Goal: Task Accomplishment & Management: Use online tool/utility

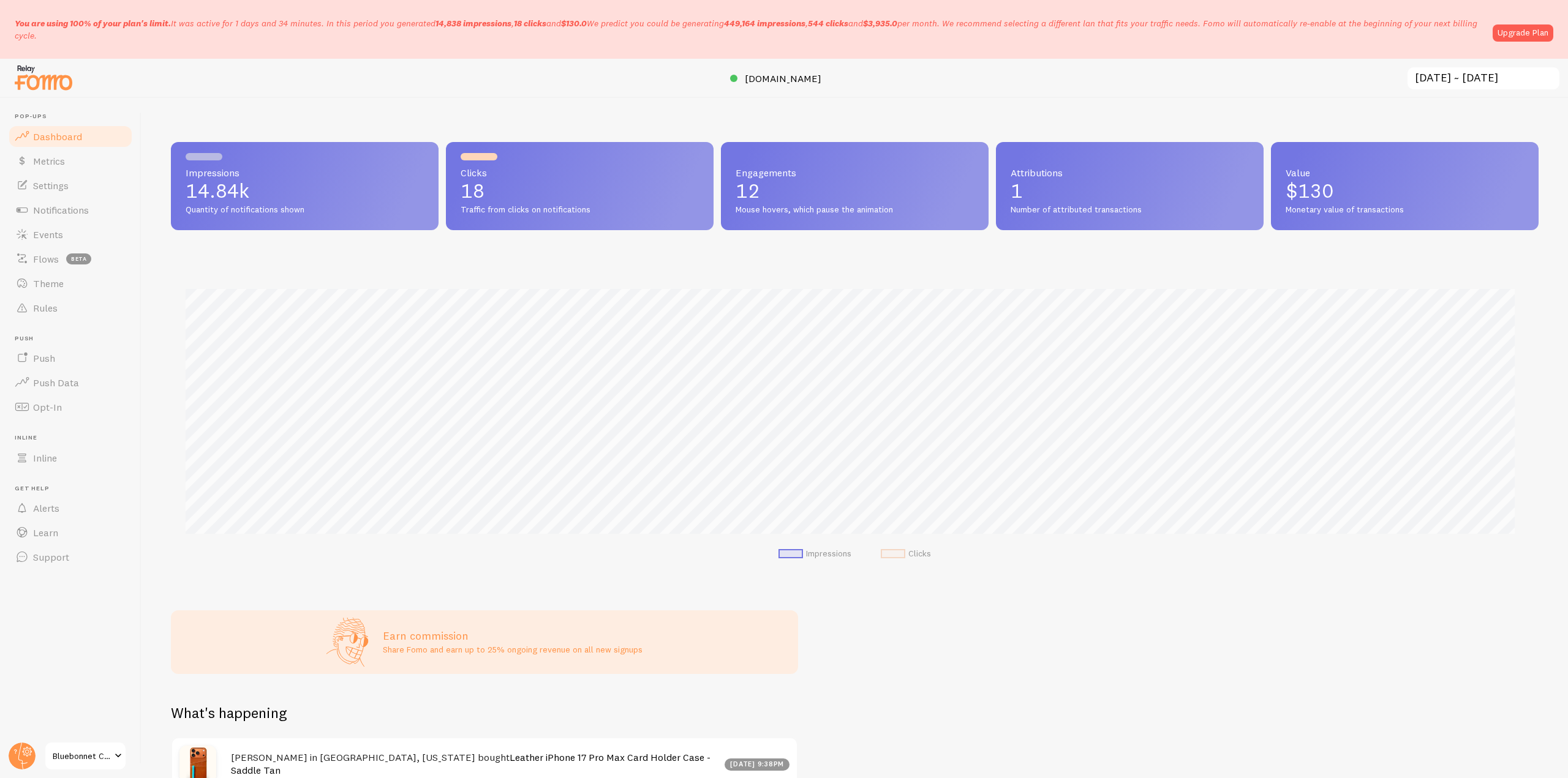
scroll to position [322, 1359]
click at [7, 756] on header "Pop-ups Dashboard Metrics Settings Notifications Events Flows beta Theme Rules …" at bounding box center [70, 438] width 141 height 680
click at [24, 751] on icon at bounding box center [27, 752] width 7 height 7
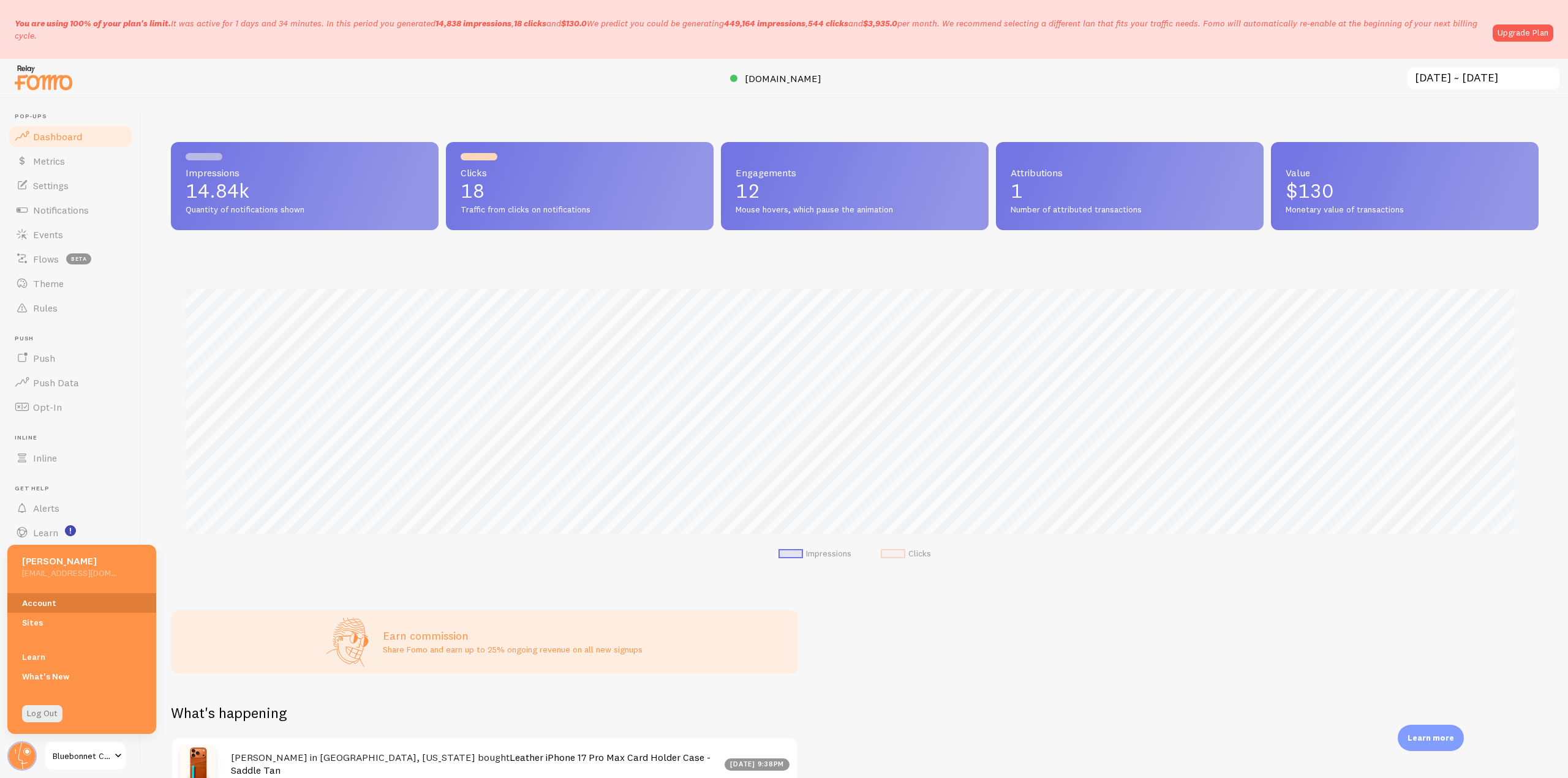
click at [66, 598] on link "Account" at bounding box center [82, 603] width 149 height 20
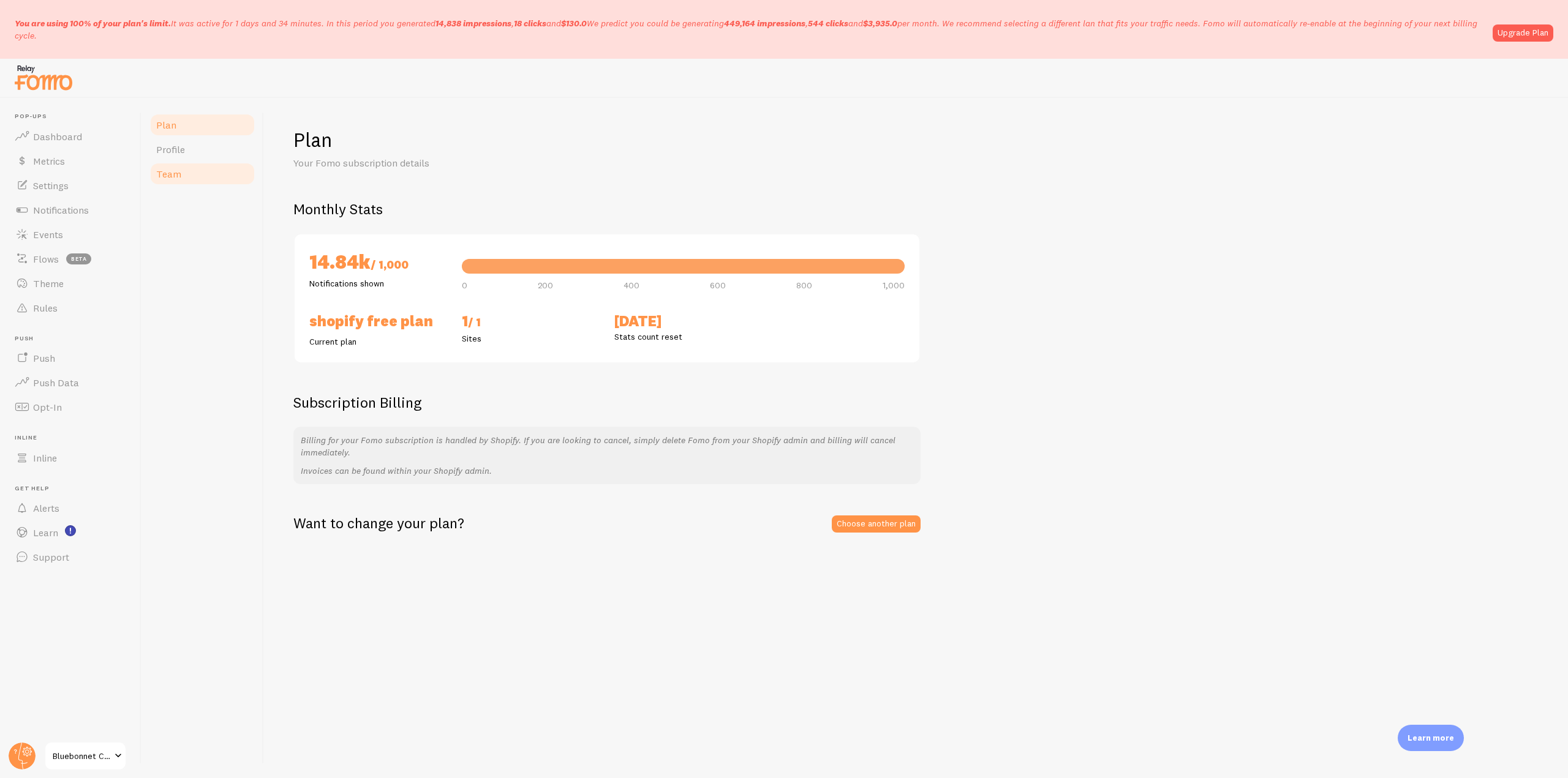
click at [187, 175] on link "Team" at bounding box center [202, 174] width 107 height 24
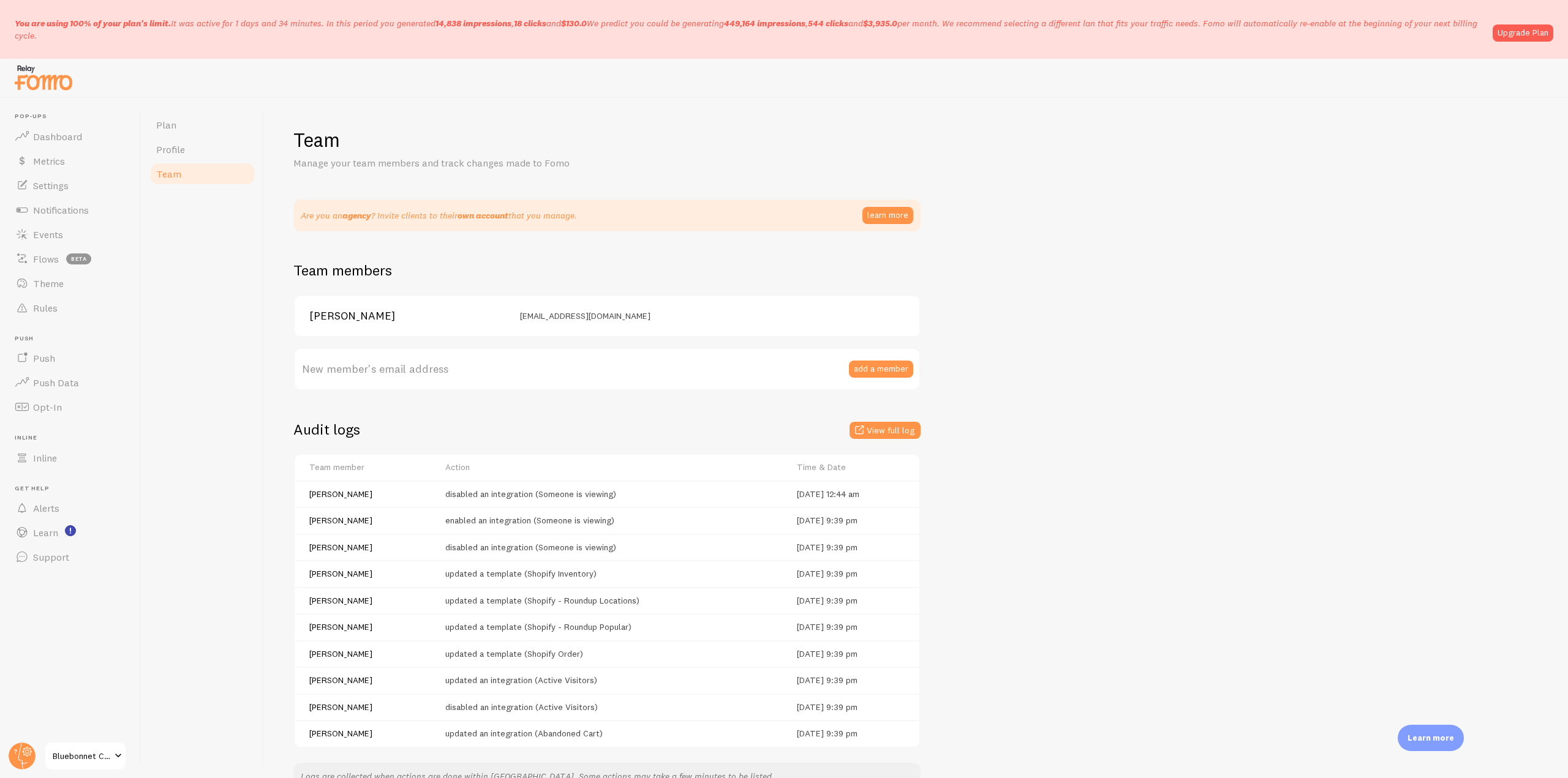
drag, startPoint x: 100, startPoint y: 42, endPoint x: 7, endPoint y: 14, distance: 97.1
click at [7, 14] on div "You are using 100% of your plan's limit. It was active for 1 days and 34 minute…" at bounding box center [784, 29] width 1568 height 59
copy p "You are using 100% of your plan's limit. It was active for 1 days and 34 minute…"
click at [351, 51] on div "You are using 100% of your plan's limit. It was active for 1 days and 34 minute…" at bounding box center [784, 29] width 1568 height 59
click at [161, 131] on span "Plan" at bounding box center [166, 125] width 20 height 12
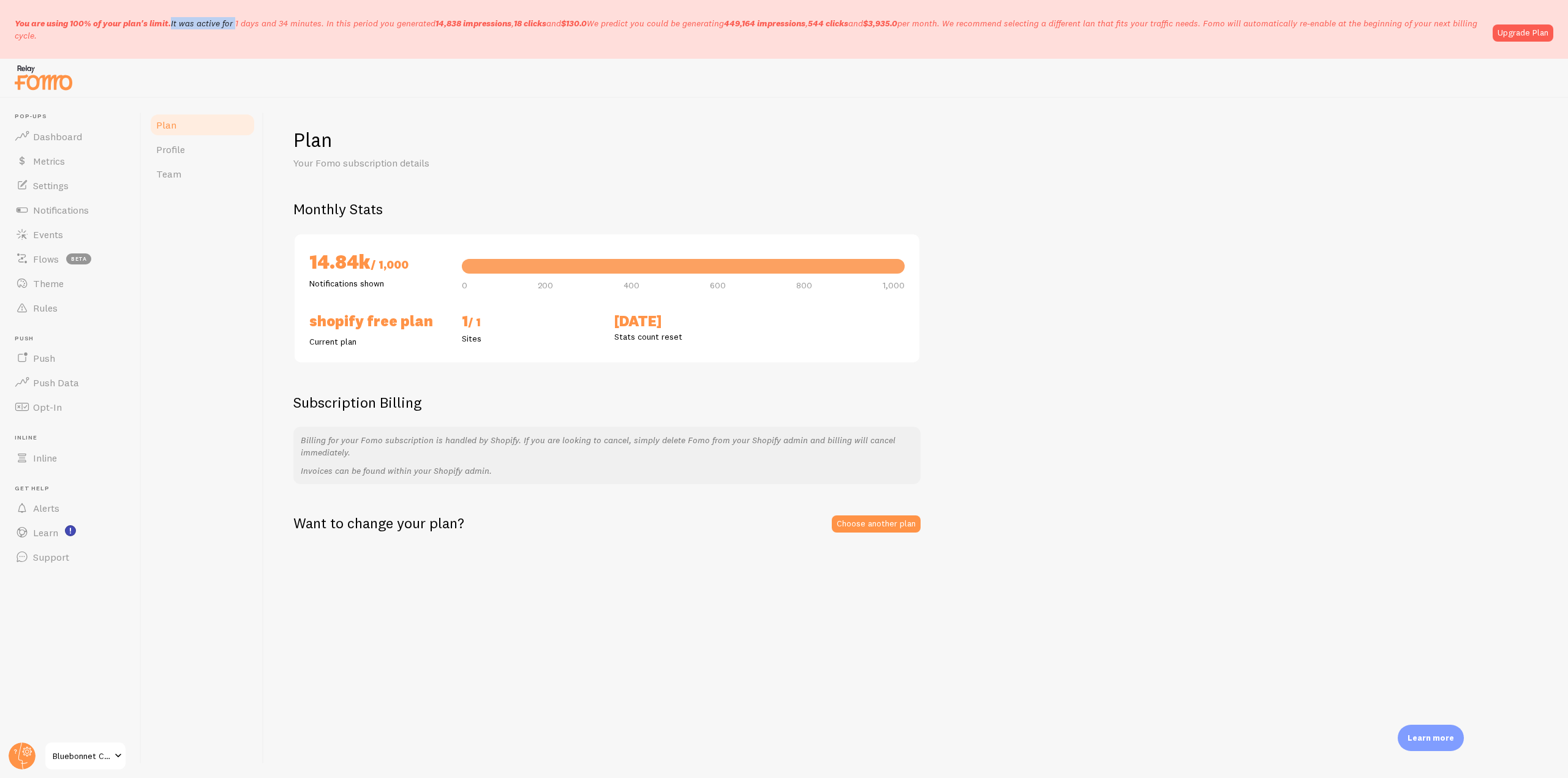
drag, startPoint x: 119, startPoint y: 24, endPoint x: 189, endPoint y: 24, distance: 70.0
click at [189, 24] on p "You are using 100% of your plan's limit. It was active for 1 days and 34 minute…" at bounding box center [750, 29] width 1471 height 24
click at [252, 33] on p "You are using 100% of your plan's limit. It was active for 1 days and 34 minute…" at bounding box center [750, 29] width 1471 height 24
drag, startPoint x: 435, startPoint y: 24, endPoint x: 464, endPoint y: 26, distance: 29.1
click at [464, 26] on p "You are using 100% of your plan's limit. It was active for 1 days and 34 minute…" at bounding box center [750, 29] width 1471 height 24
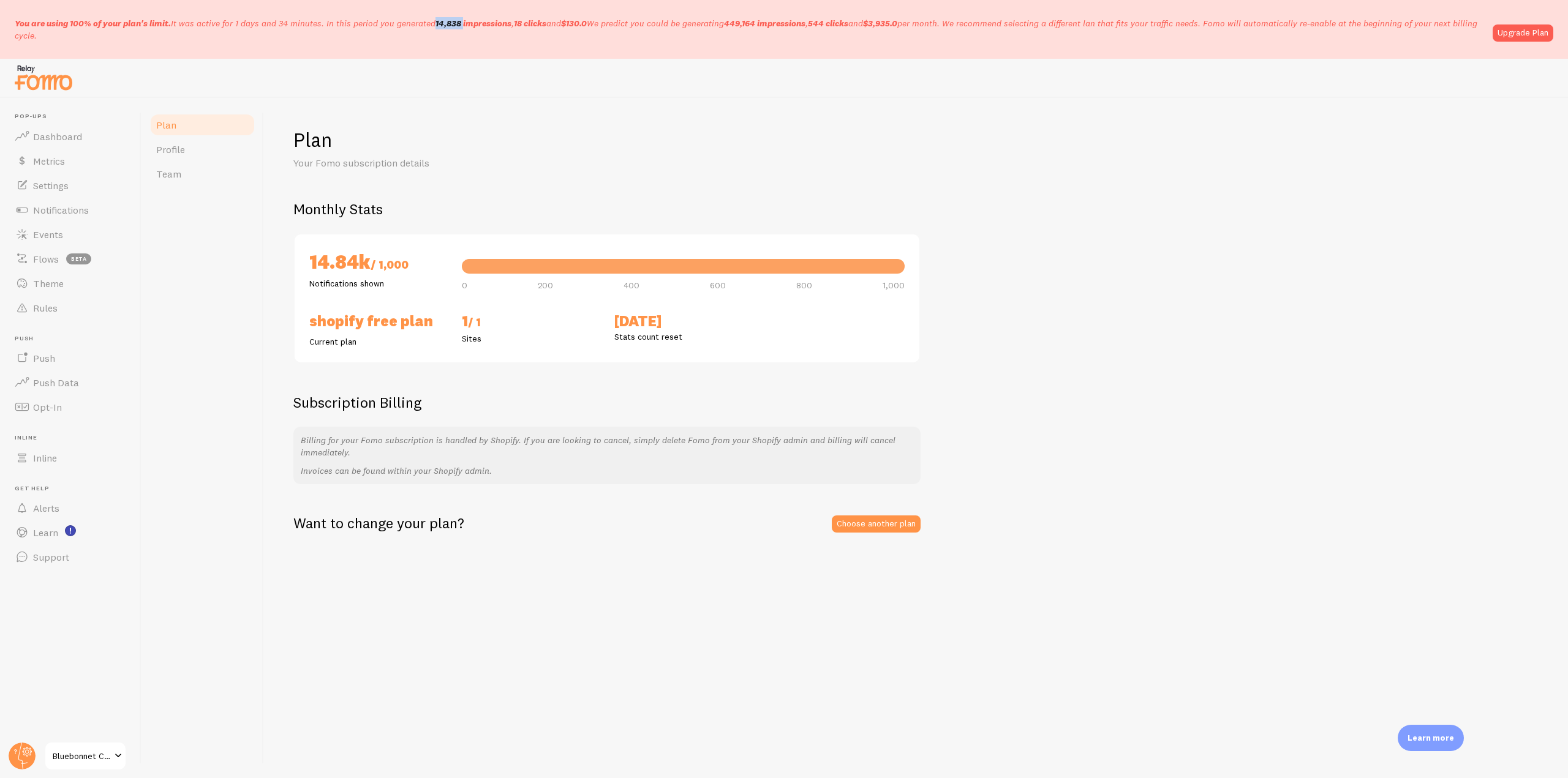
click at [463, 24] on b "14,838 impressions" at bounding box center [473, 24] width 76 height 11
drag, startPoint x: 461, startPoint y: 21, endPoint x: 437, endPoint y: 21, distance: 24.0
click at [437, 21] on b "14,838 impressions" at bounding box center [473, 24] width 76 height 11
copy b "14,838"
click at [523, 25] on b "18 clicks" at bounding box center [530, 24] width 33 height 11
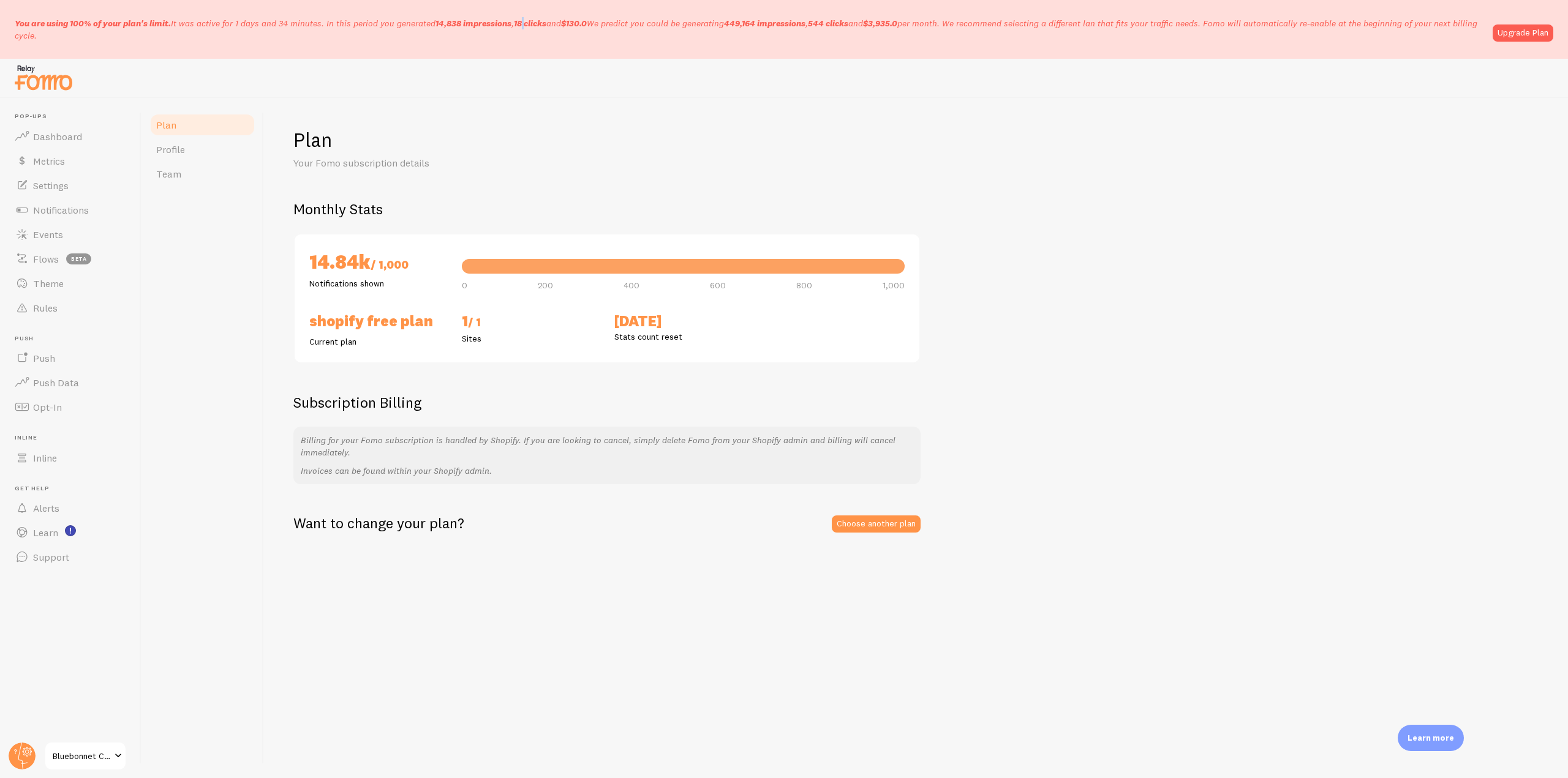
click at [523, 25] on b "18 clicks" at bounding box center [530, 24] width 33 height 11
click at [519, 24] on b "18 clicks" at bounding box center [530, 24] width 33 height 11
copy b "18"
click at [743, 24] on b "449,164 impressions" at bounding box center [765, 24] width 82 height 11
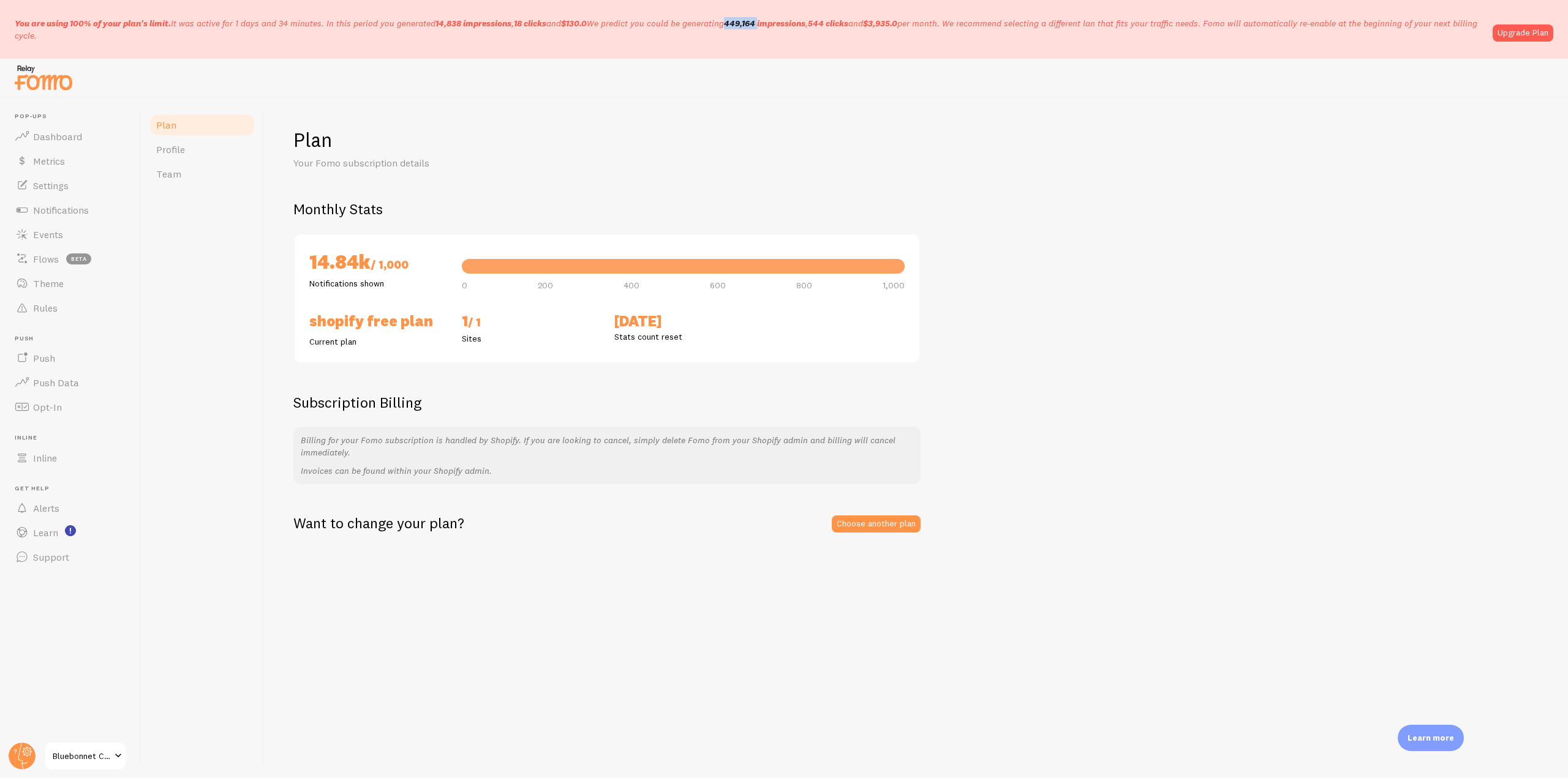
click at [743, 24] on b "449,164 impressions" at bounding box center [765, 24] width 82 height 11
copy b "449,164"
click at [837, 24] on b "544 clicks" at bounding box center [828, 24] width 41 height 11
click at [830, 22] on b "544 clicks" at bounding box center [828, 24] width 41 height 11
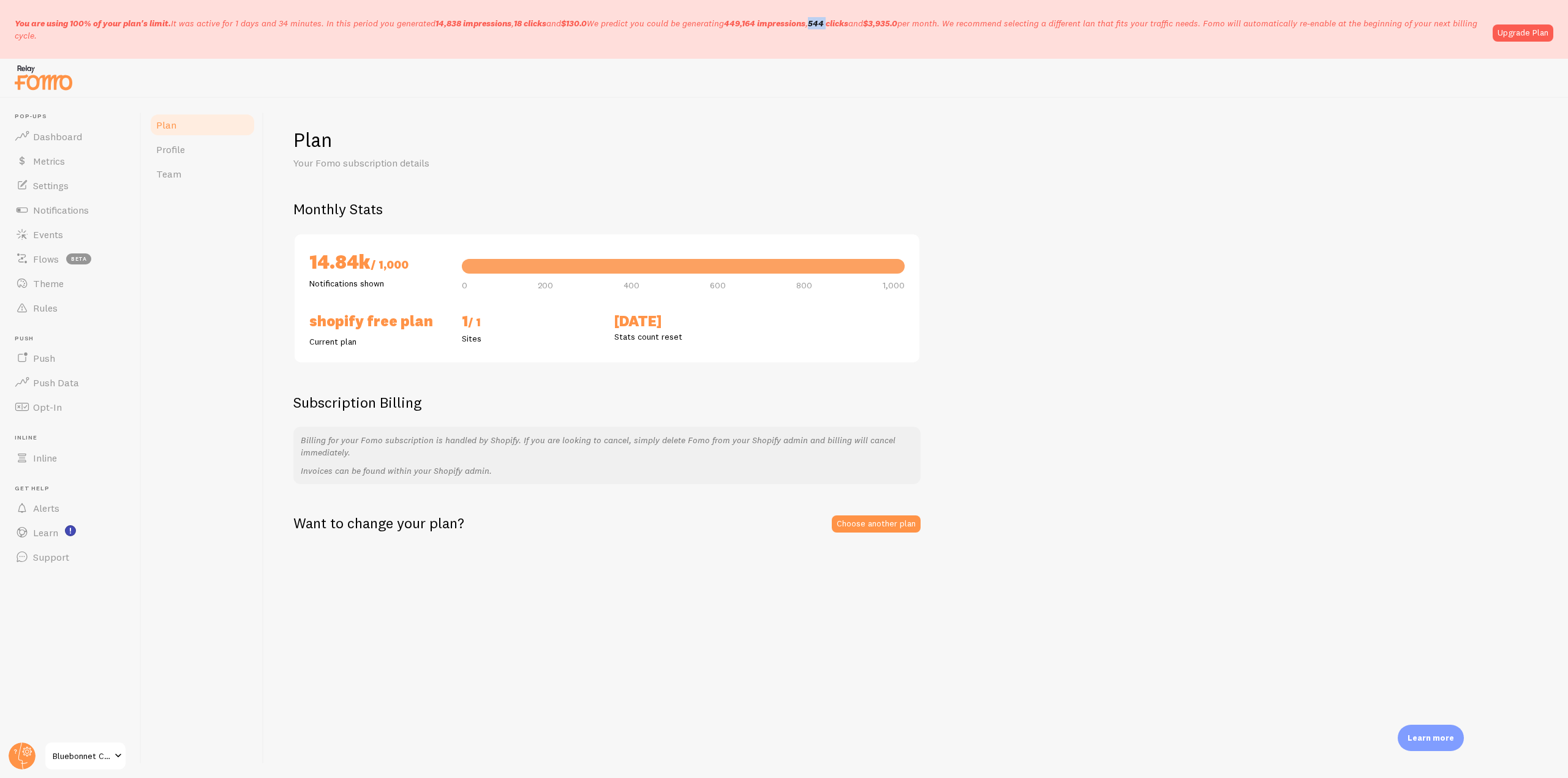
click at [830, 22] on b "544 clicks" at bounding box center [828, 24] width 41 height 11
copy b "544"
click at [20, 759] on circle at bounding box center [22, 756] width 27 height 27
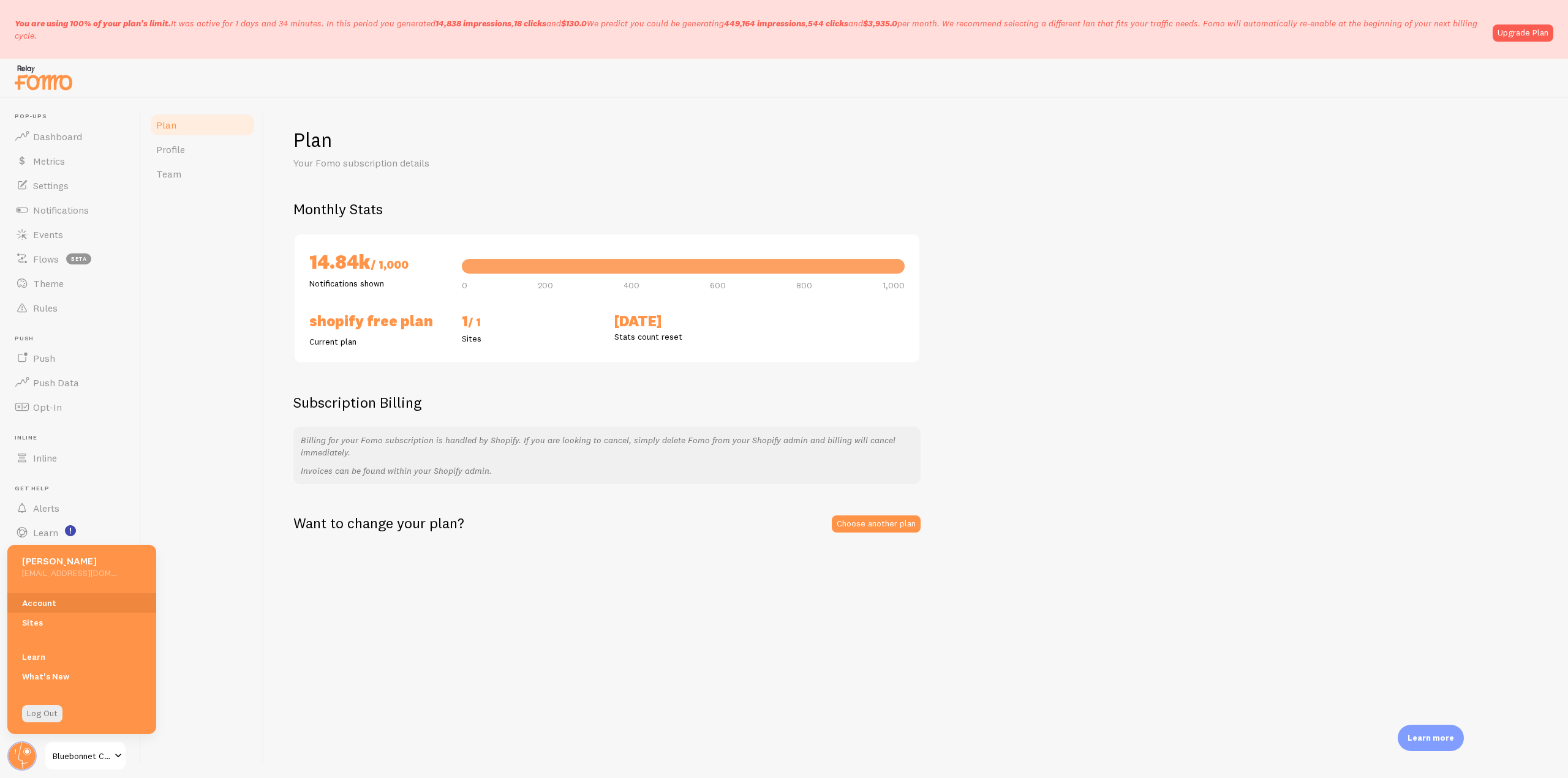
click at [850, 536] on div "Plan Your Fomo subscription details Monthly Stats 14.84k / 1,000 Notifications …" at bounding box center [915, 438] width 1304 height 680
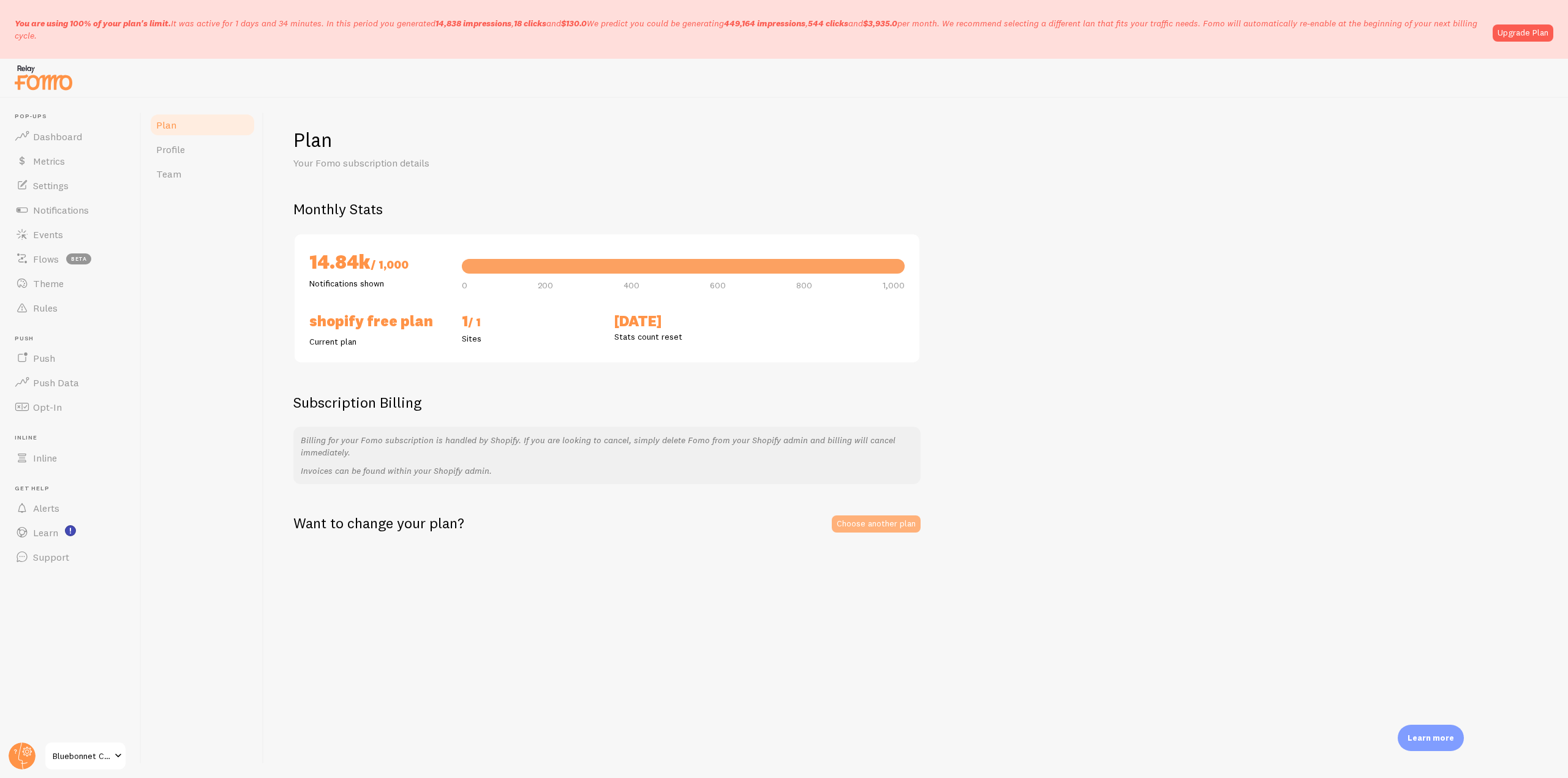
click at [856, 527] on link "Choose another plan" at bounding box center [876, 524] width 89 height 17
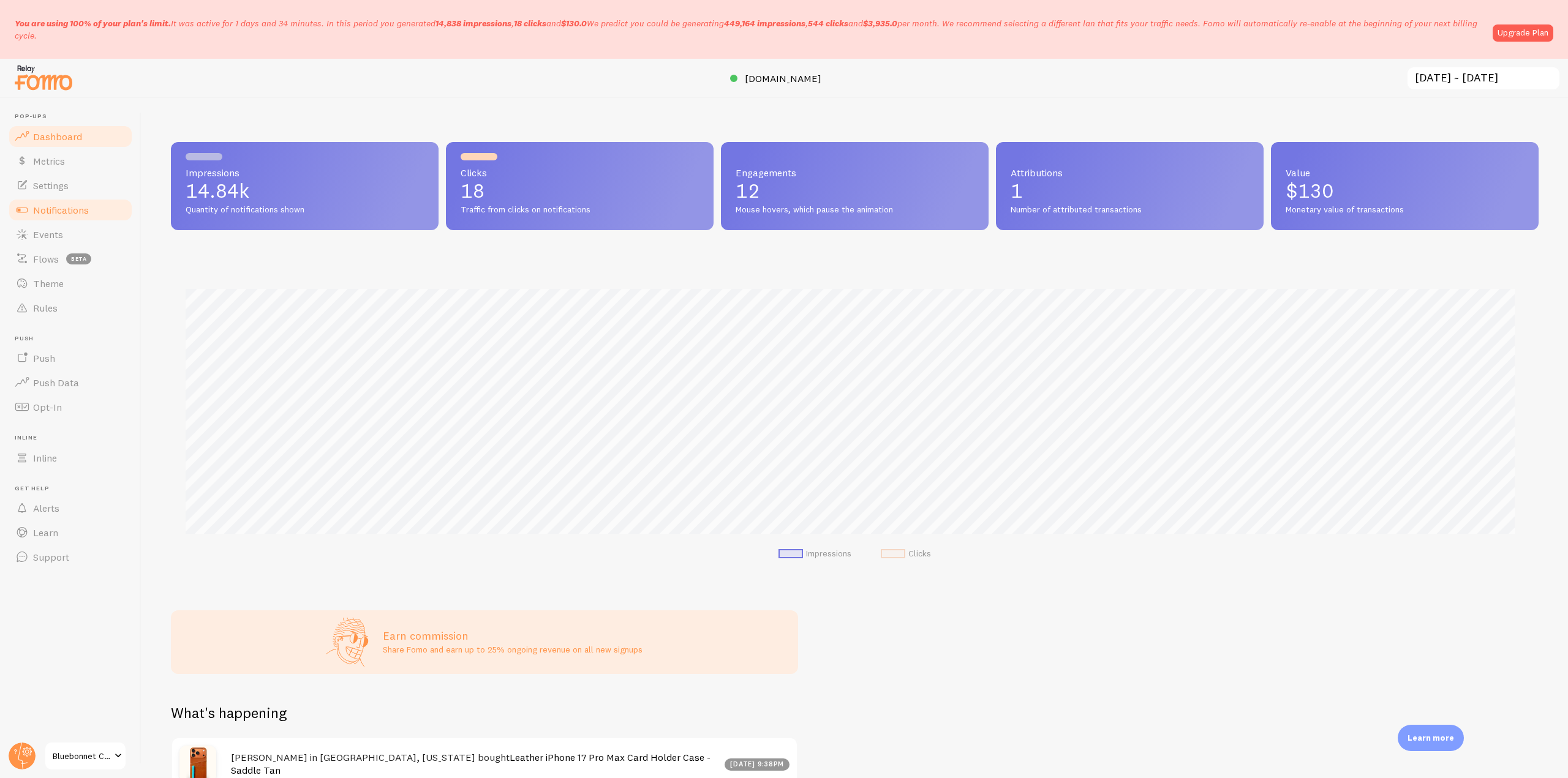
scroll to position [612062, 611249]
click at [119, 208] on link "Notifications" at bounding box center [70, 210] width 127 height 24
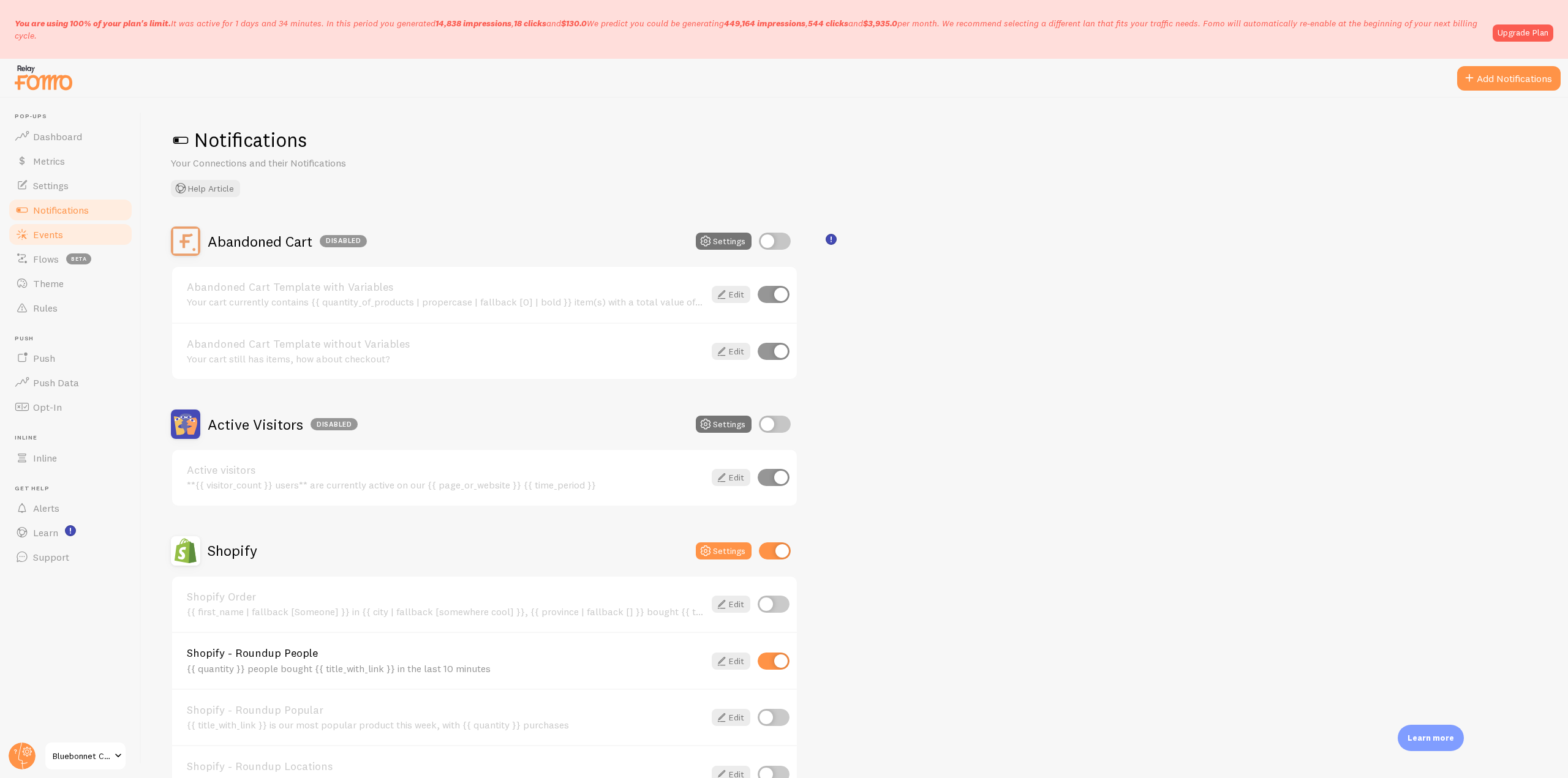
click at [84, 232] on link "Events" at bounding box center [70, 234] width 127 height 24
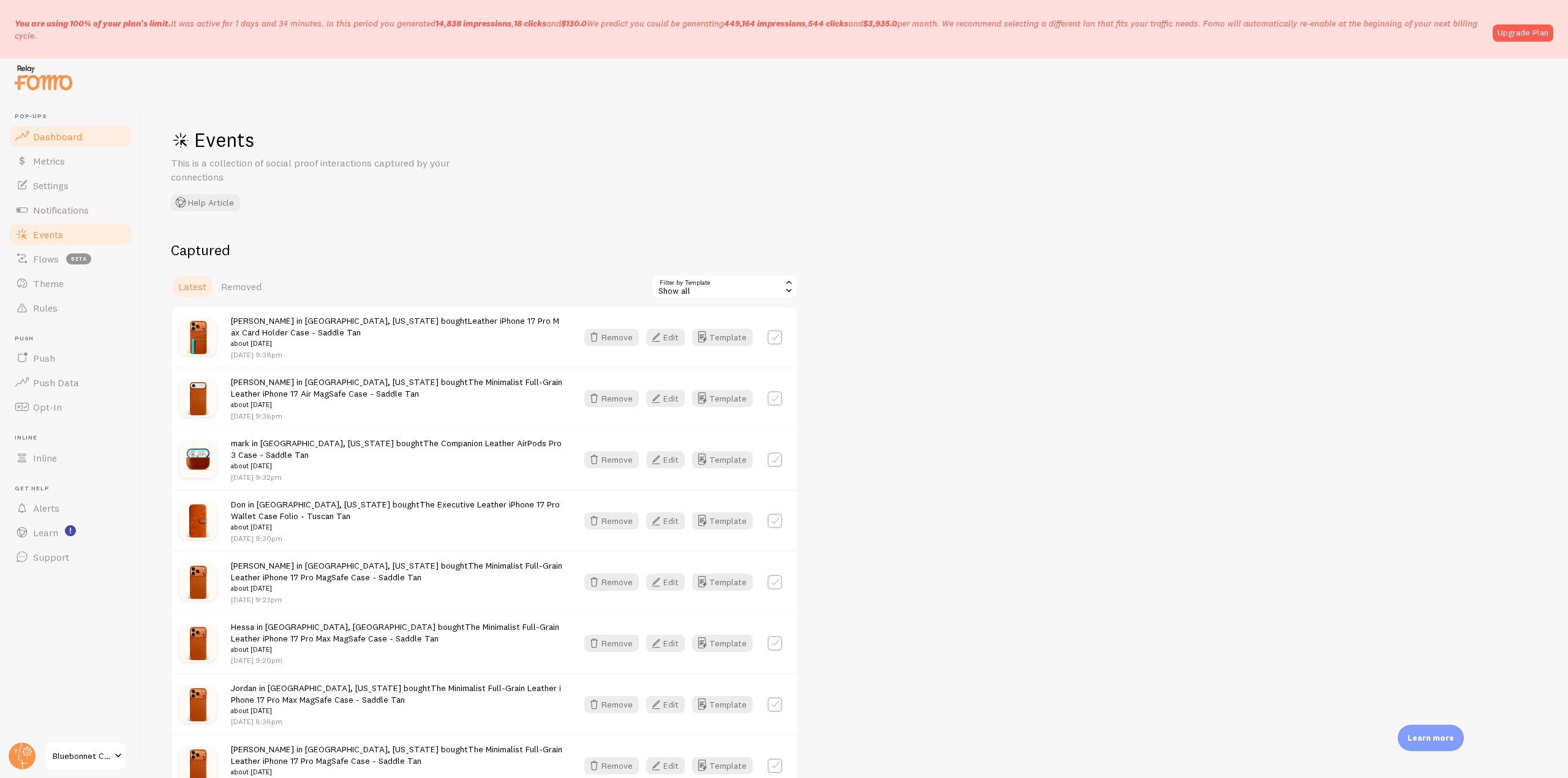
click at [75, 140] on span "Dashboard" at bounding box center [58, 136] width 49 height 12
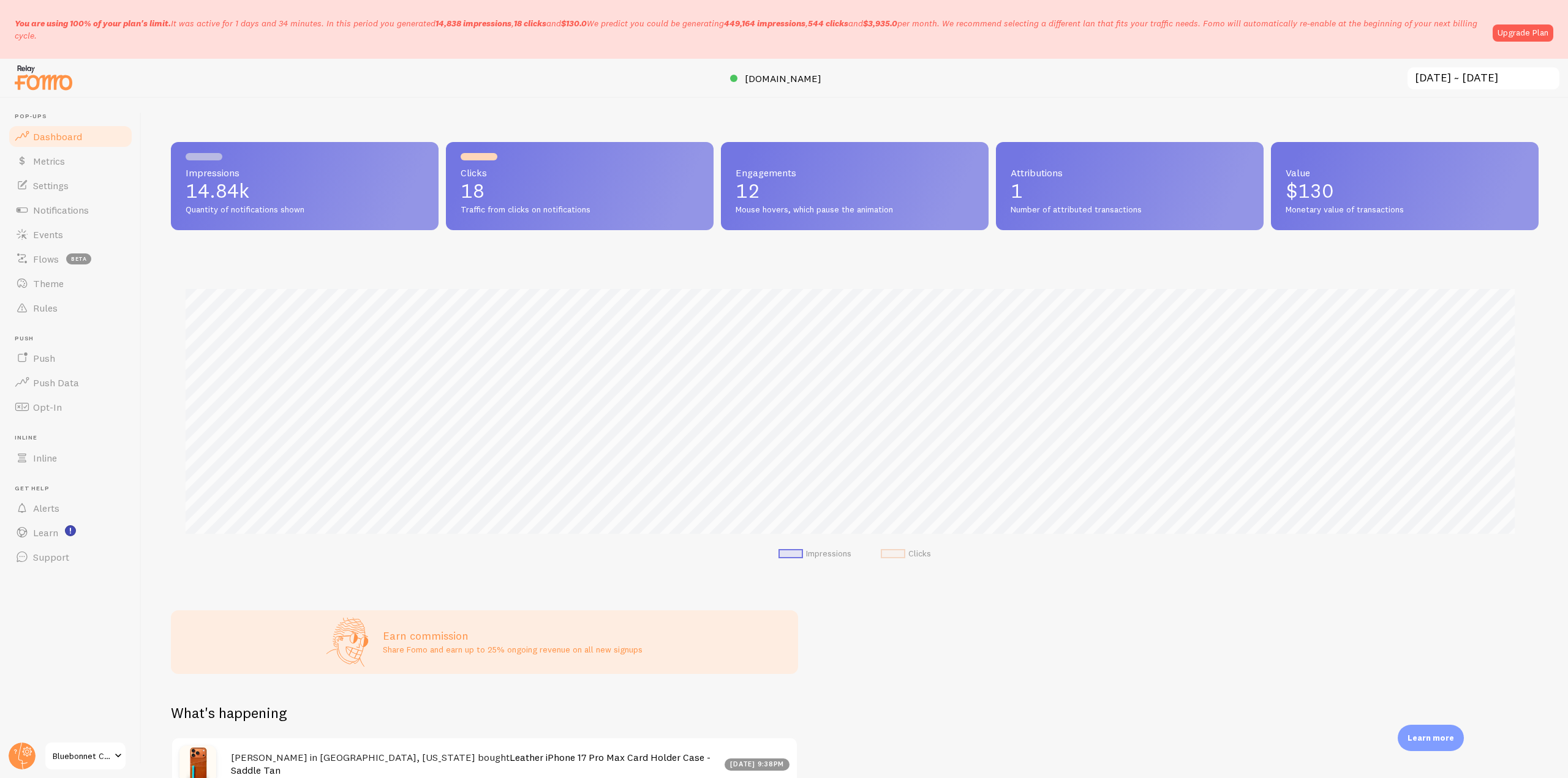
scroll to position [322, 1359]
click at [776, 78] on span "[DOMAIN_NAME]" at bounding box center [783, 78] width 77 height 12
click at [114, 206] on link "Notifications" at bounding box center [70, 210] width 127 height 24
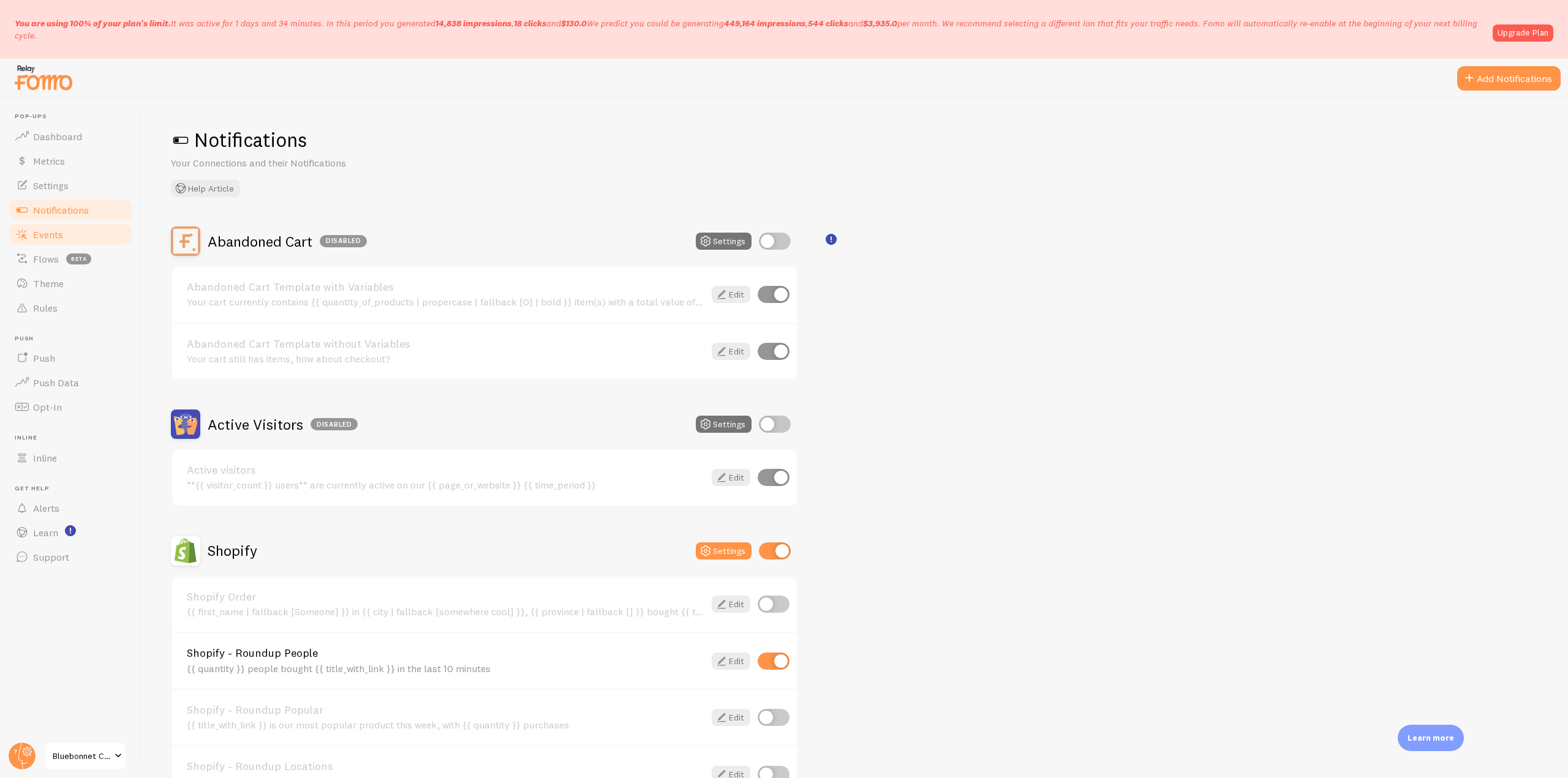
click at [60, 229] on span "Events" at bounding box center [48, 234] width 30 height 12
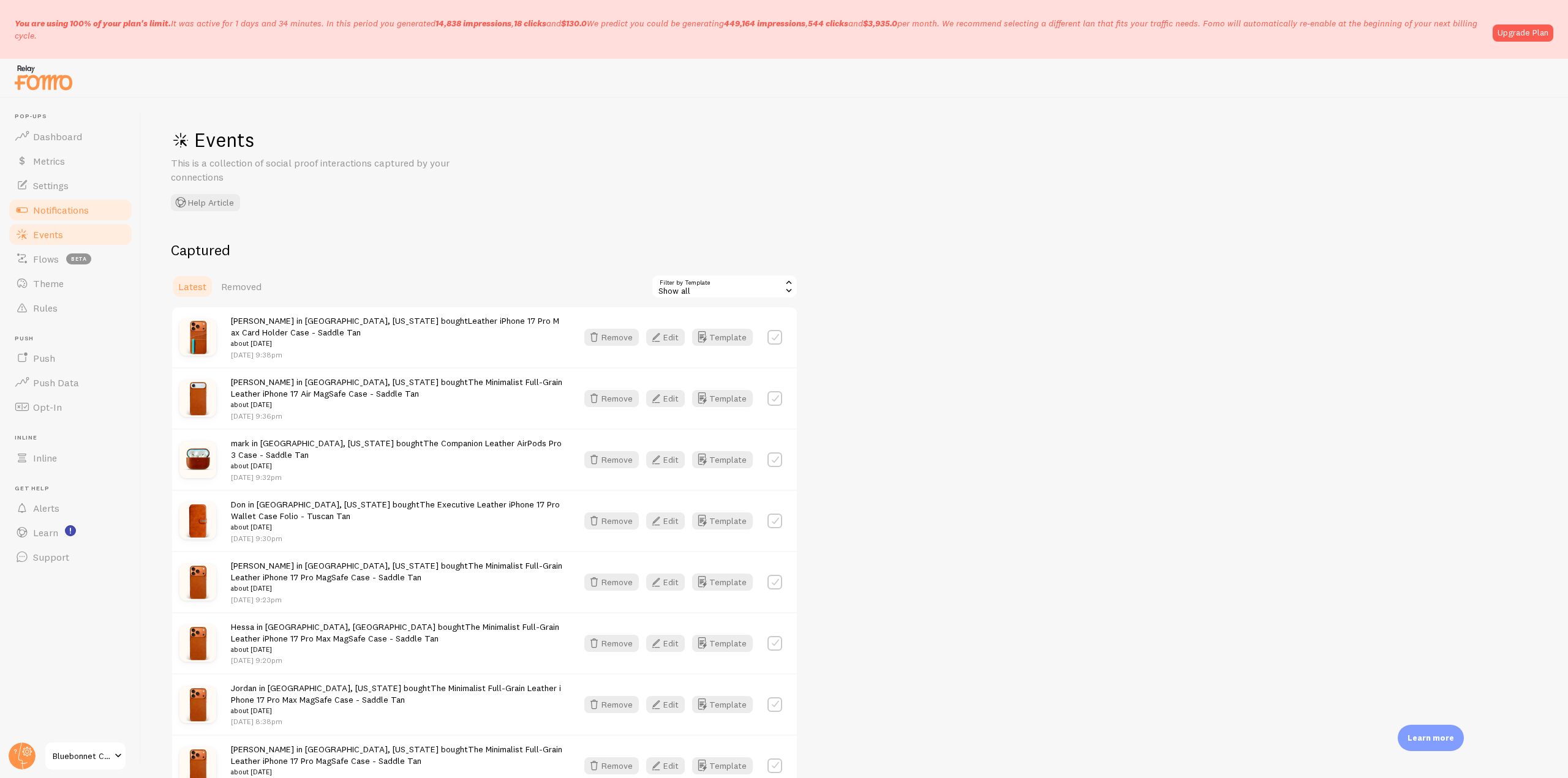
click at [69, 207] on span "Notifications" at bounding box center [61, 210] width 56 height 12
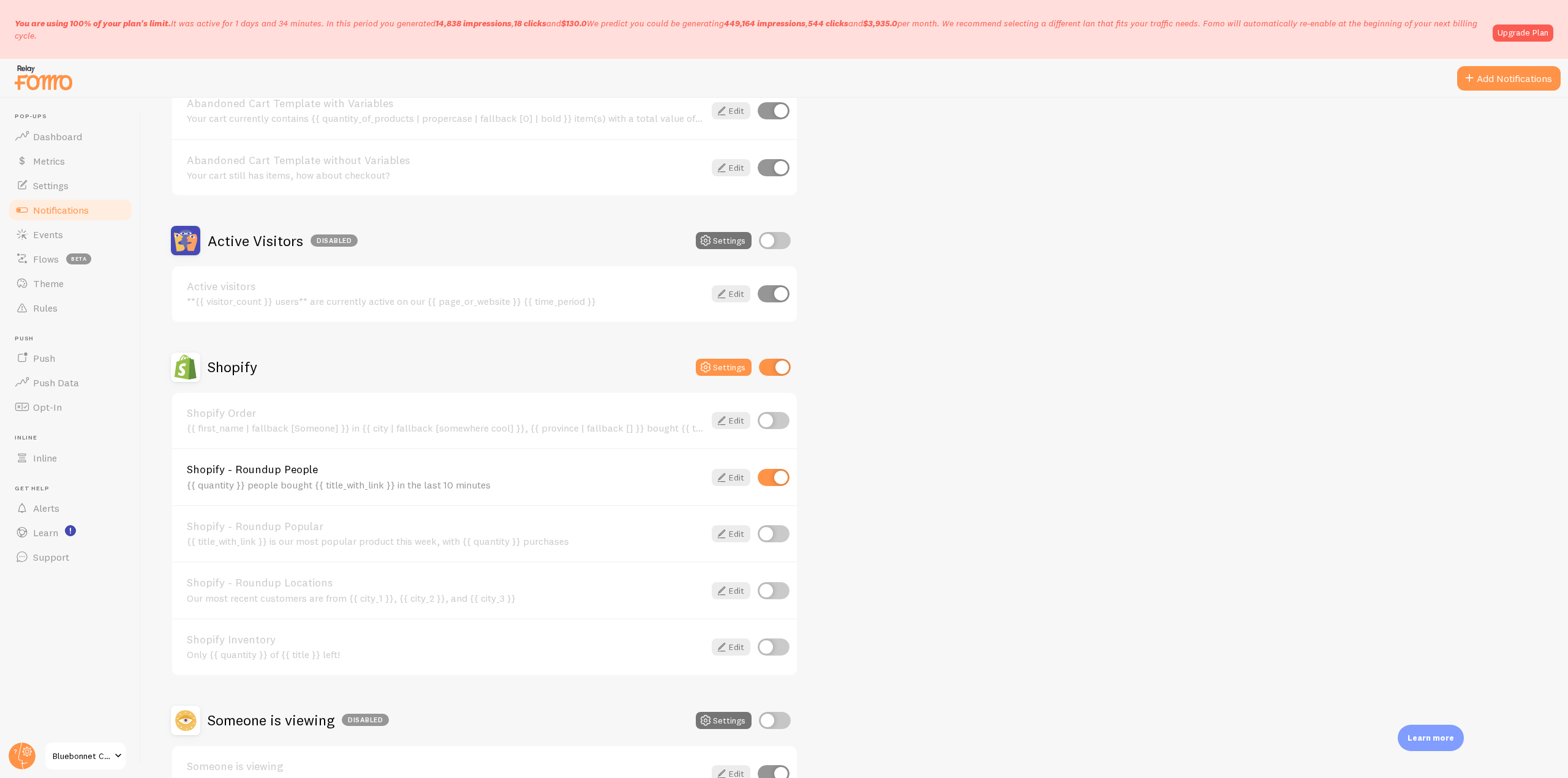
scroll to position [245, 0]
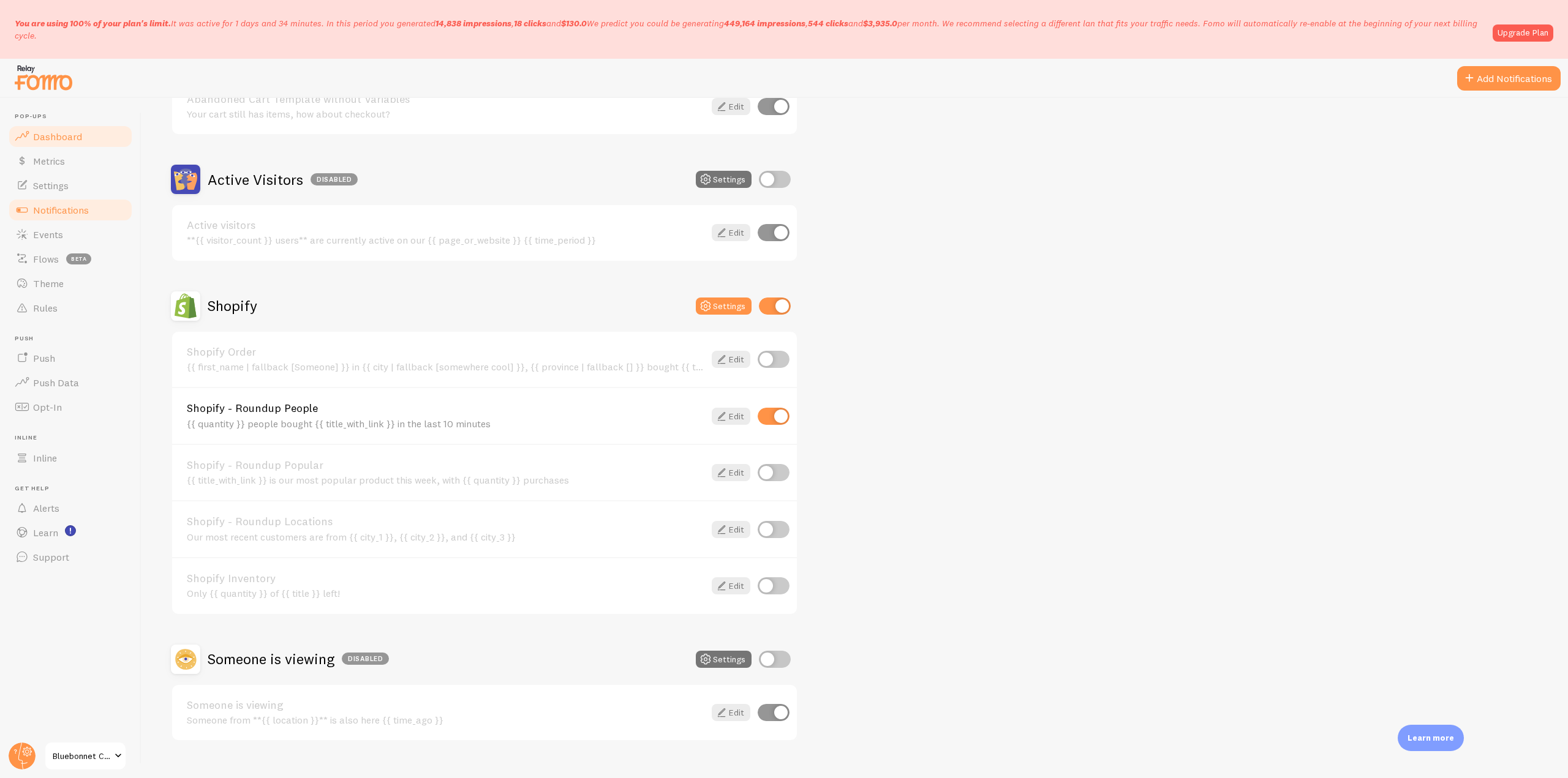
click at [71, 129] on link "Dashboard" at bounding box center [70, 136] width 127 height 24
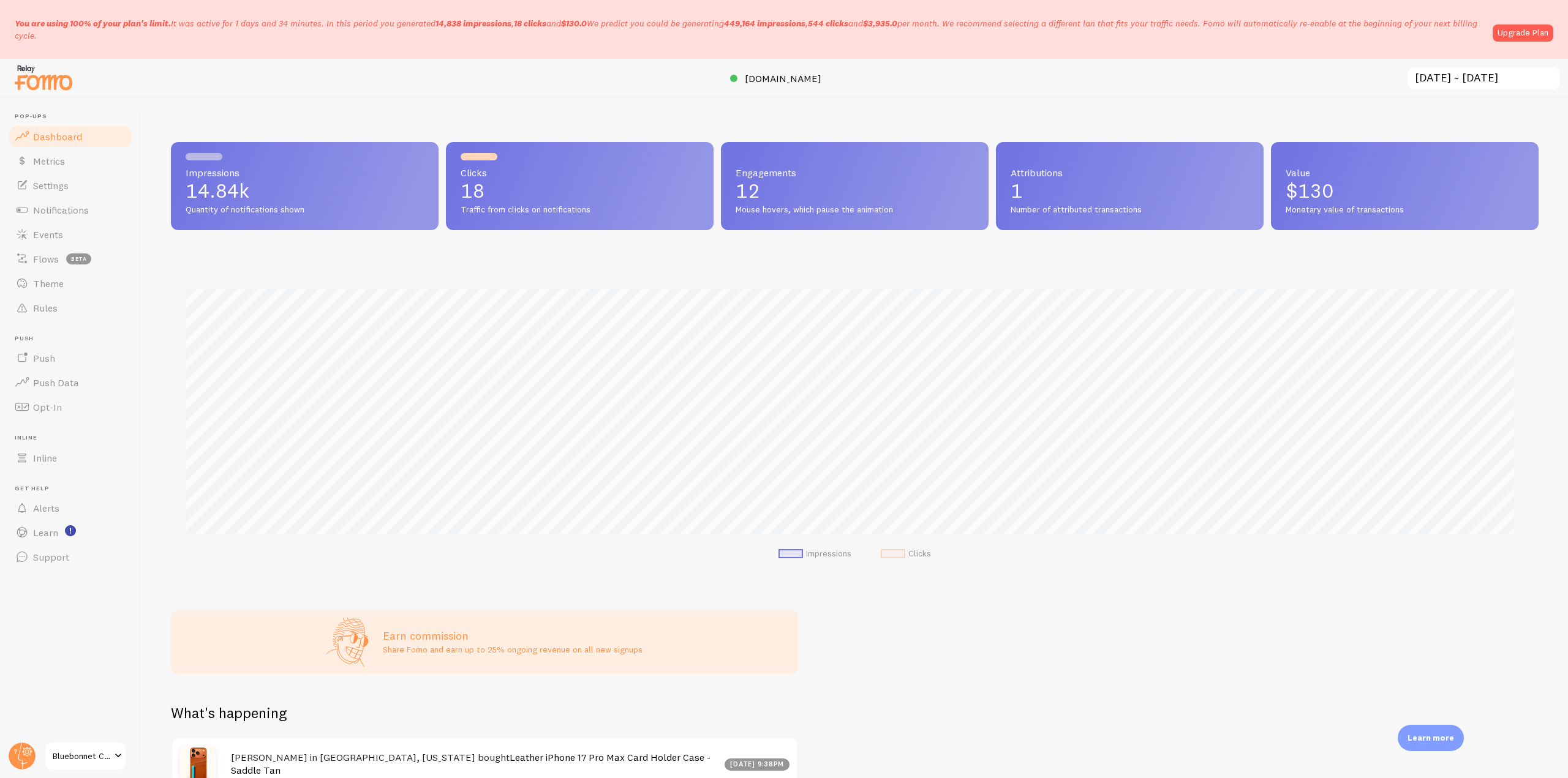
scroll to position [322, 1359]
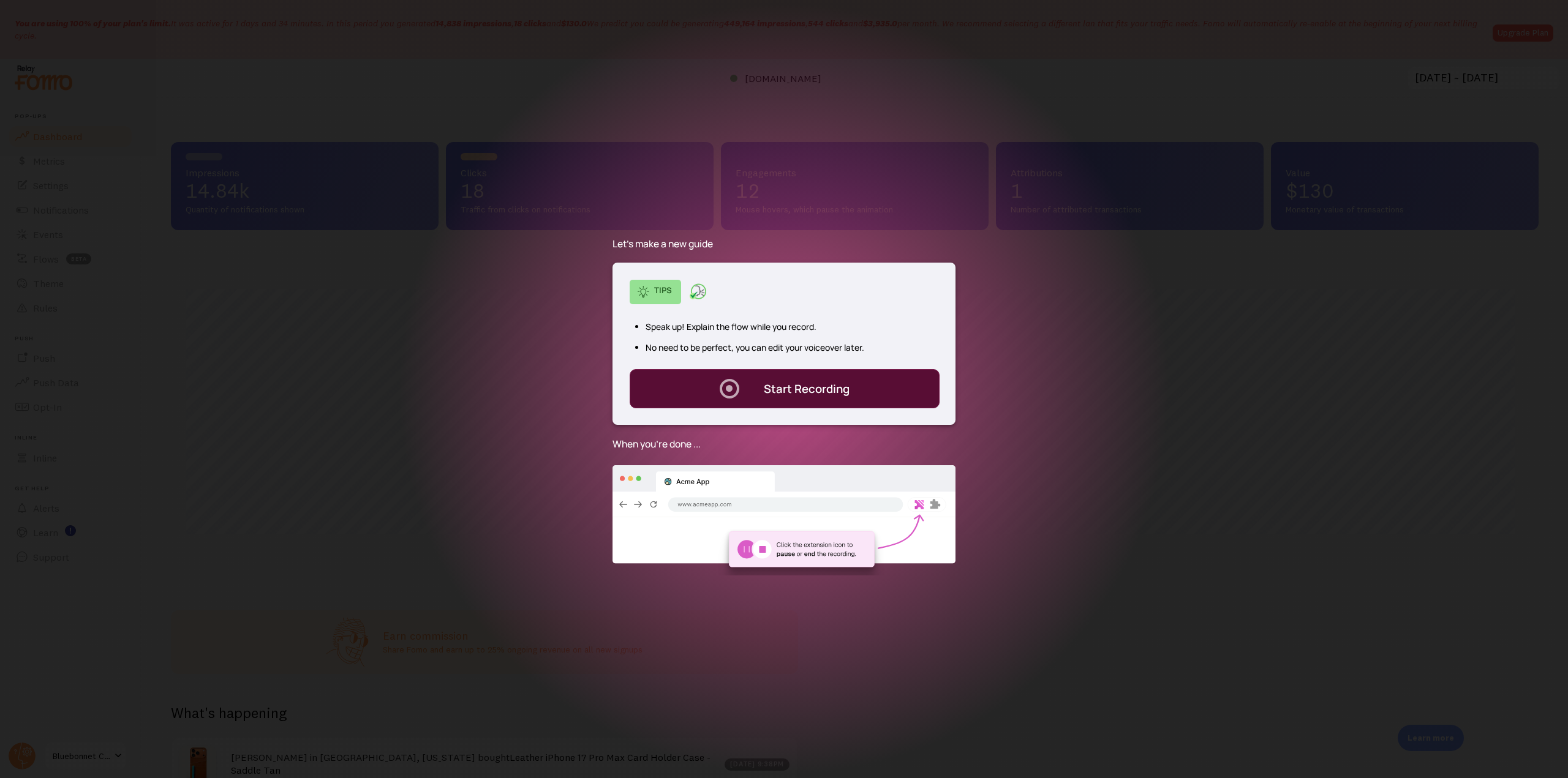
click at [835, 381] on div "Start Recording" at bounding box center [806, 389] width 86 height 16
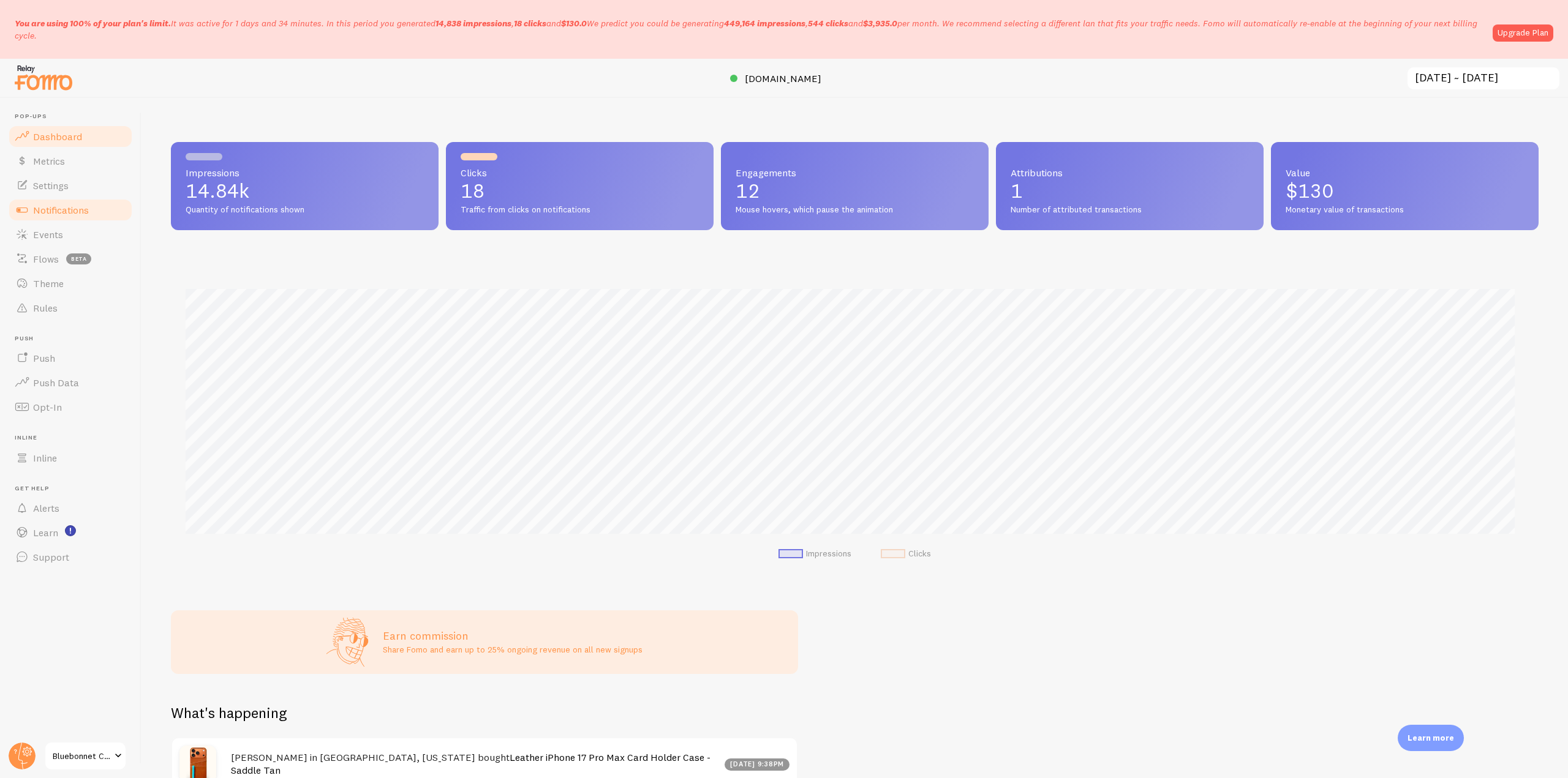
click at [83, 216] on link "Notifications" at bounding box center [70, 210] width 127 height 24
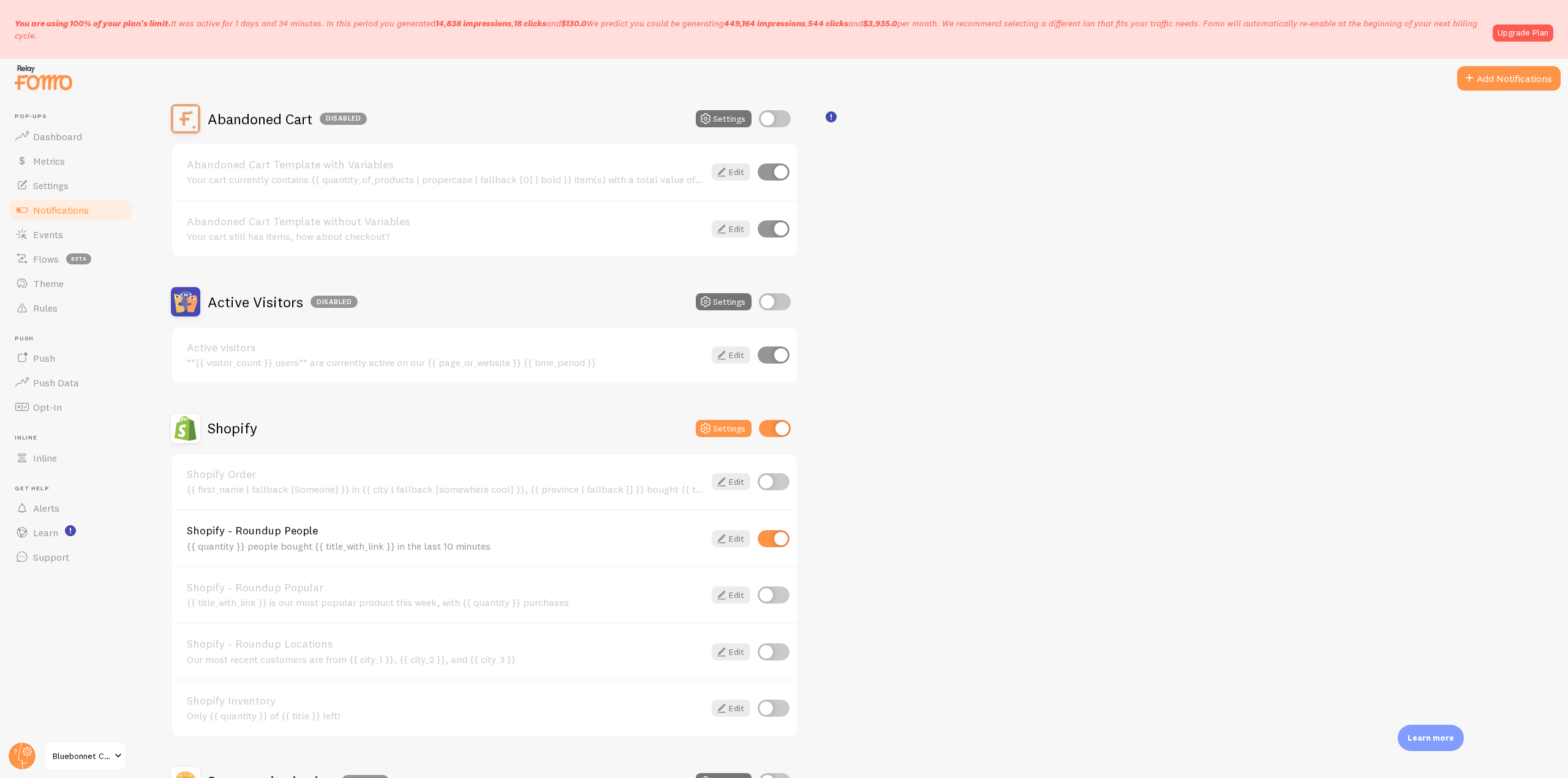
scroll to position [184, 0]
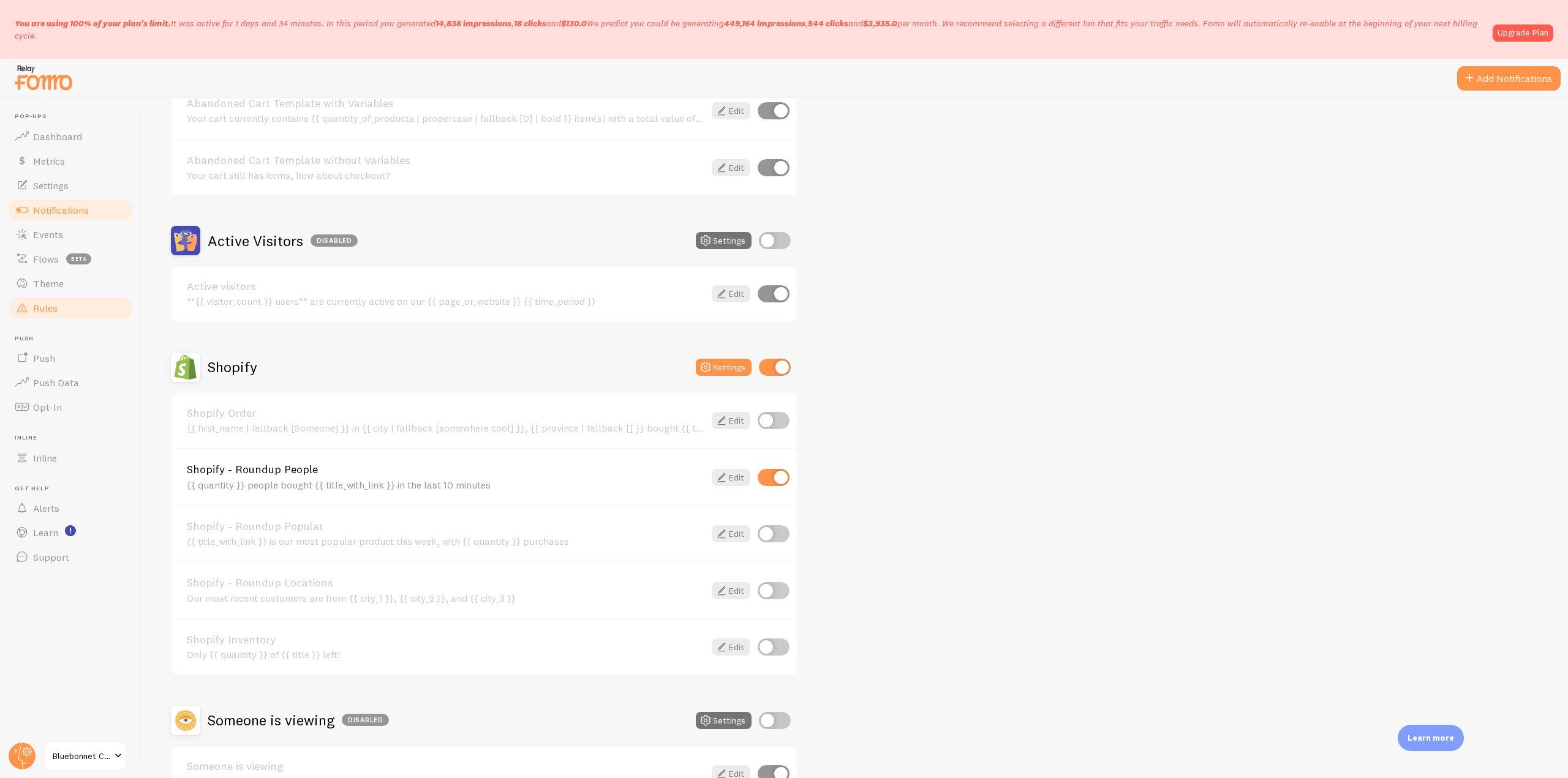
click at [73, 309] on link "Rules" at bounding box center [70, 308] width 127 height 24
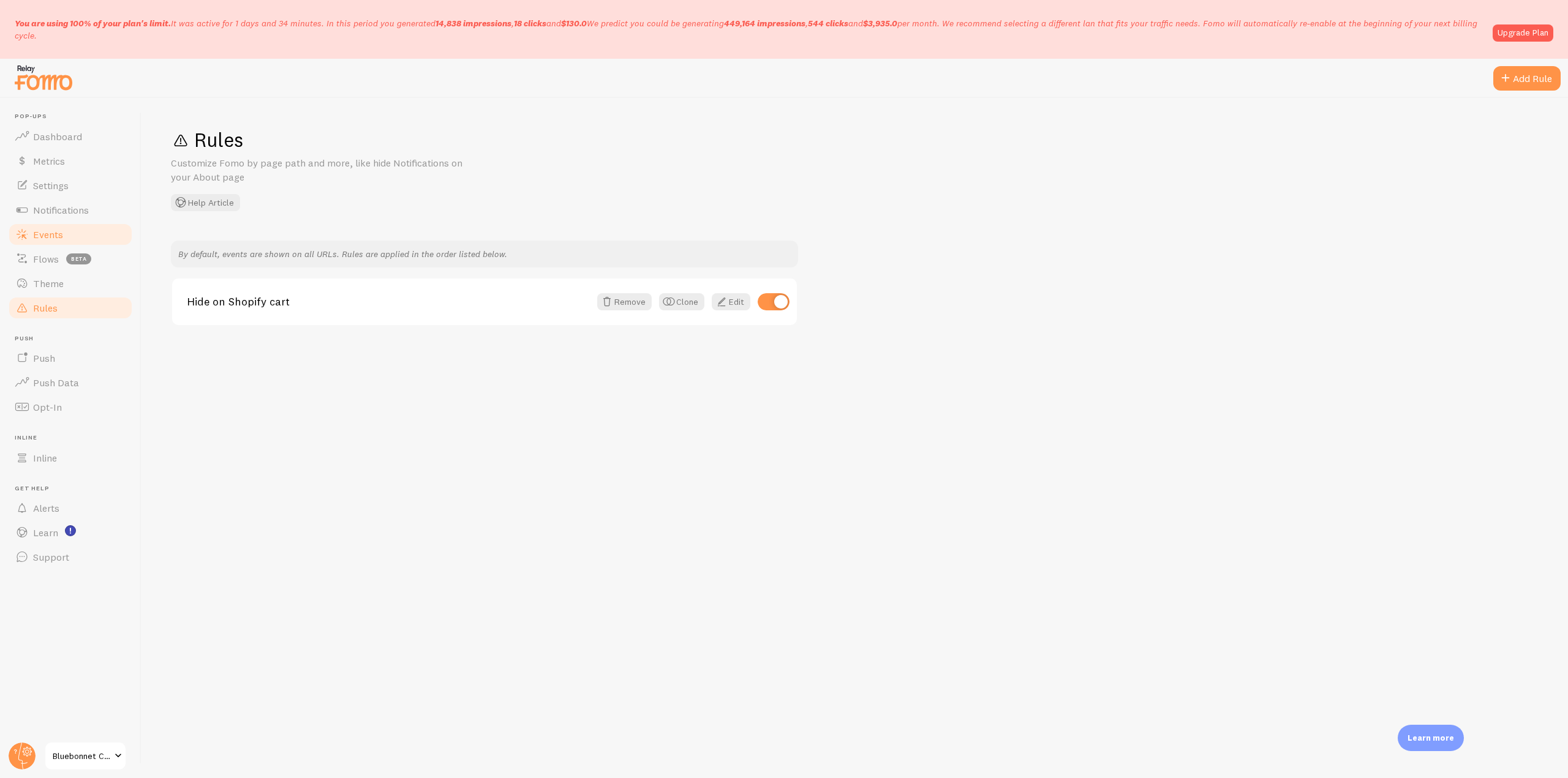
click at [81, 243] on link "Events" at bounding box center [70, 234] width 127 height 24
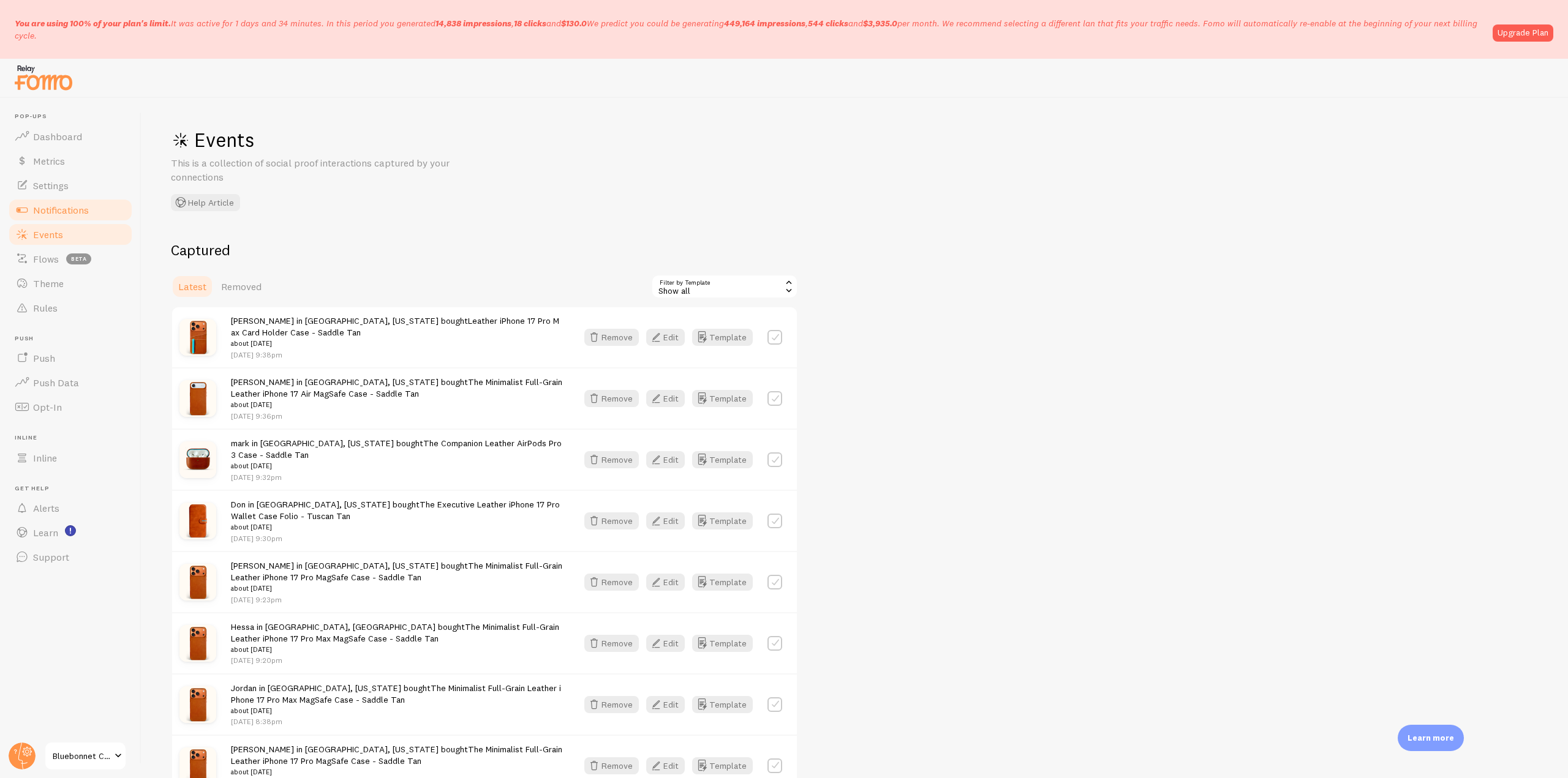
click at [74, 198] on link "Notifications" at bounding box center [70, 210] width 127 height 24
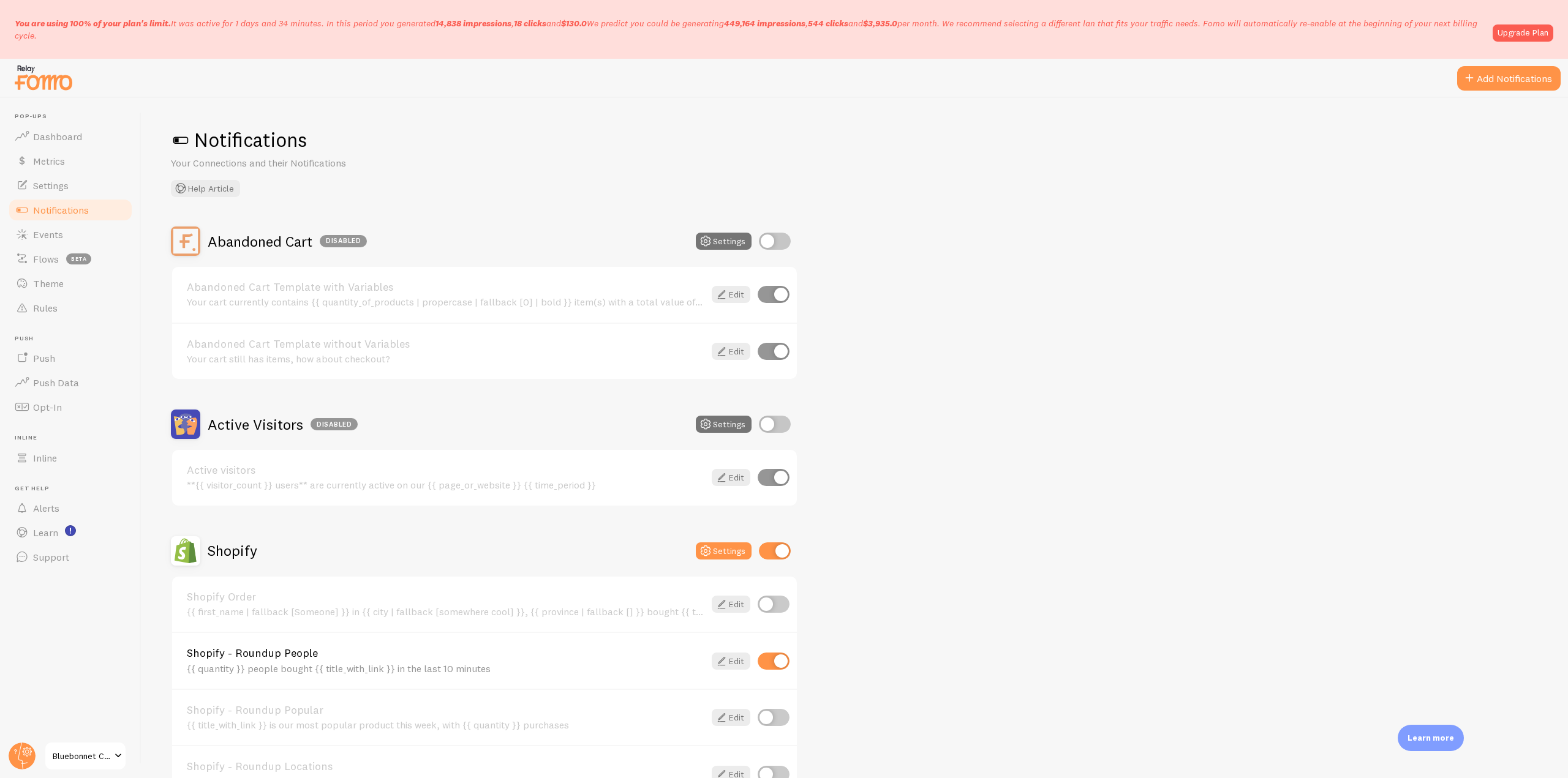
scroll to position [122, 0]
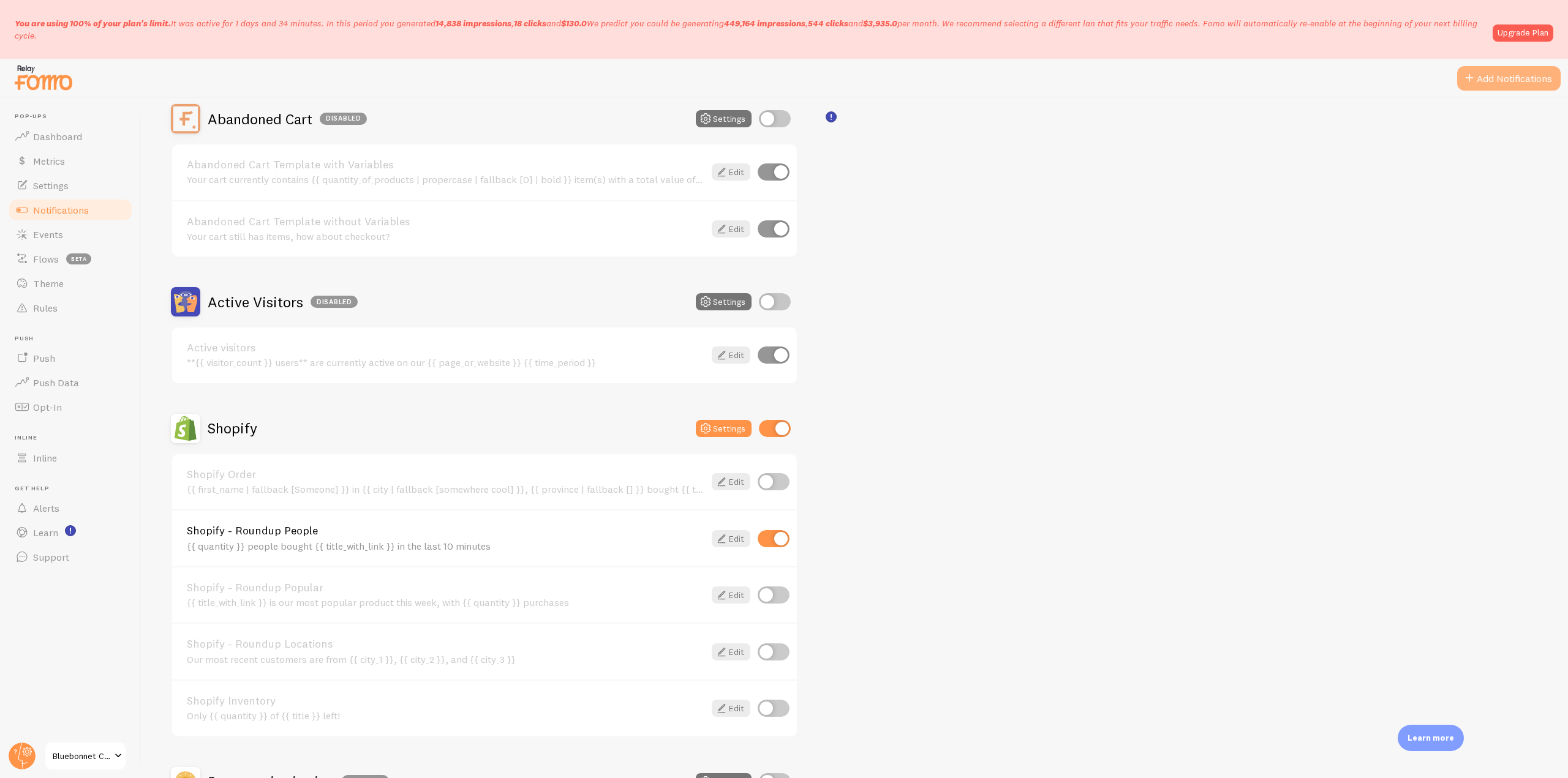
click at [1484, 72] on button "Add Notifications" at bounding box center [1509, 78] width 104 height 24
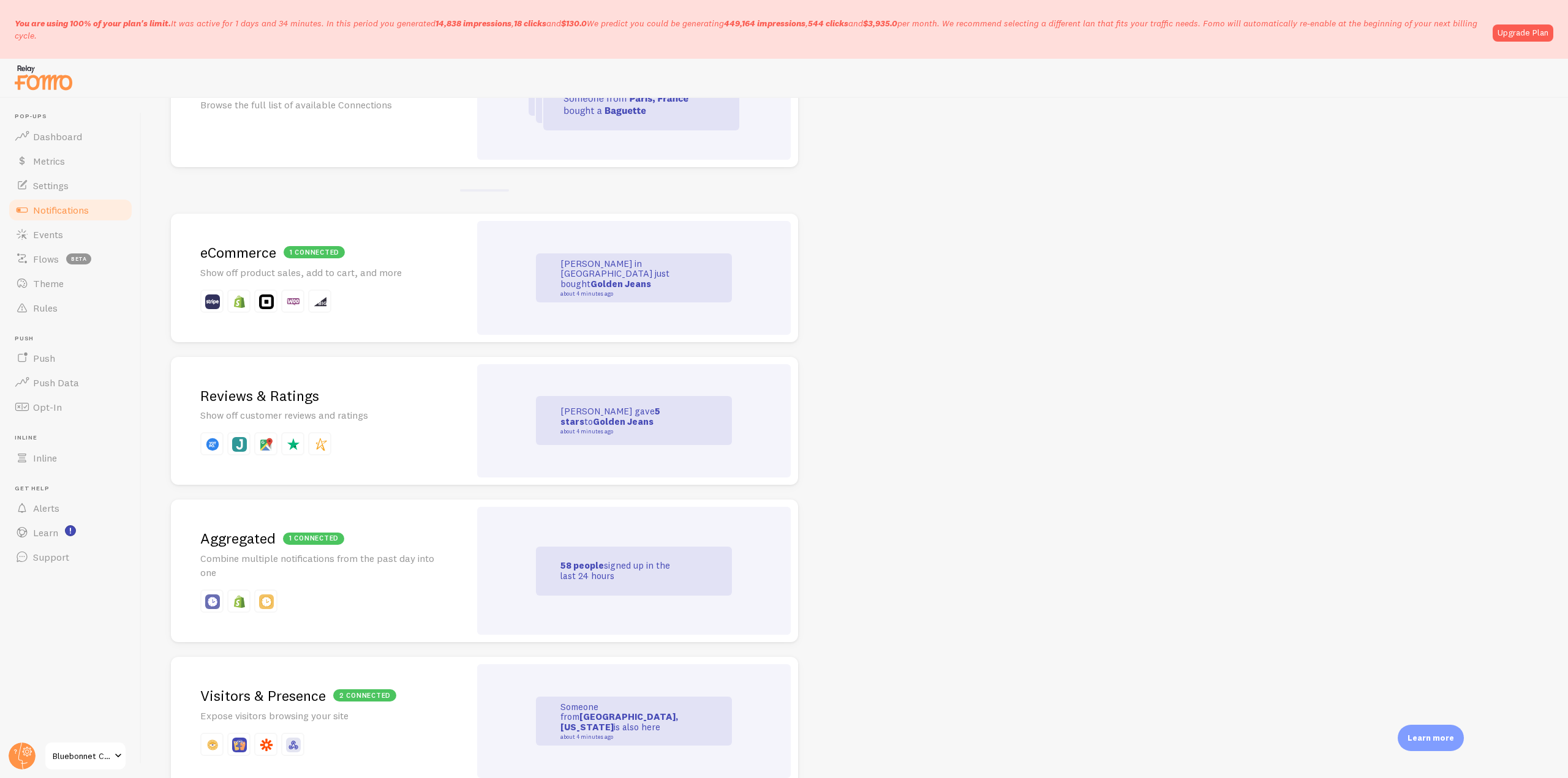
scroll to position [367, 0]
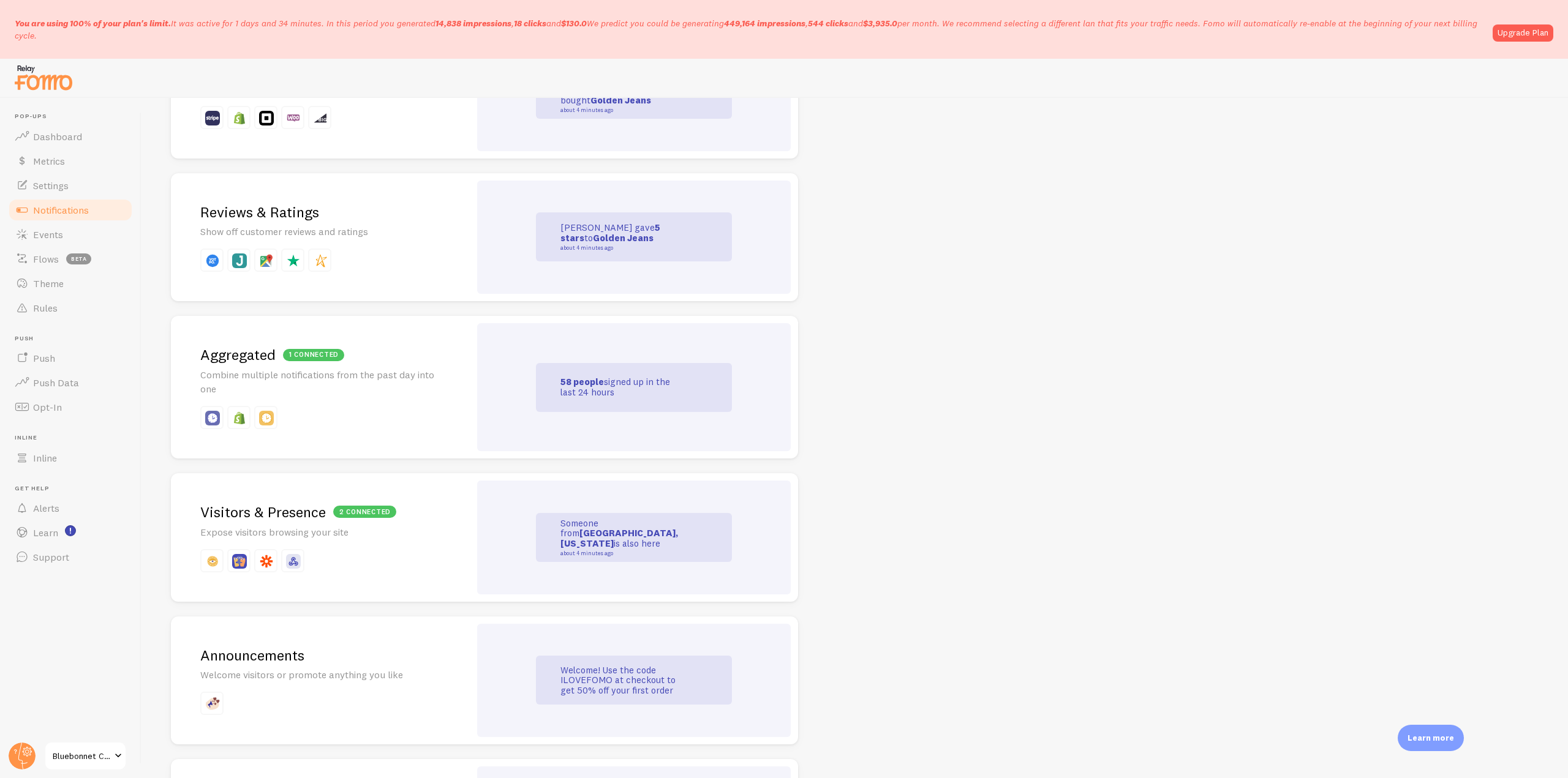
click at [431, 372] on p "Combine multiple notifications from the past day into one" at bounding box center [320, 382] width 240 height 29
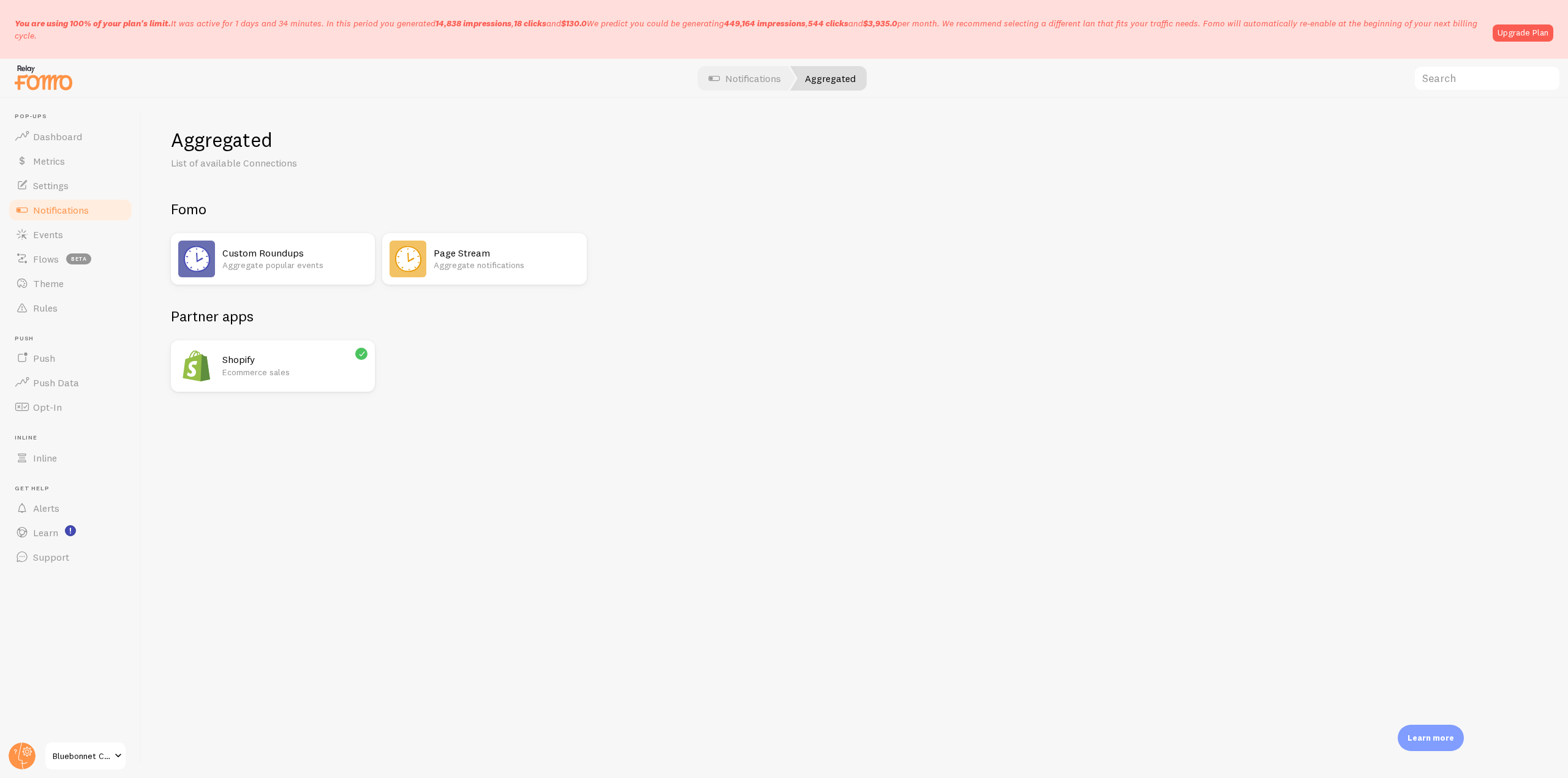
click at [455, 259] on p "Aggregate notifications" at bounding box center [506, 265] width 145 height 12
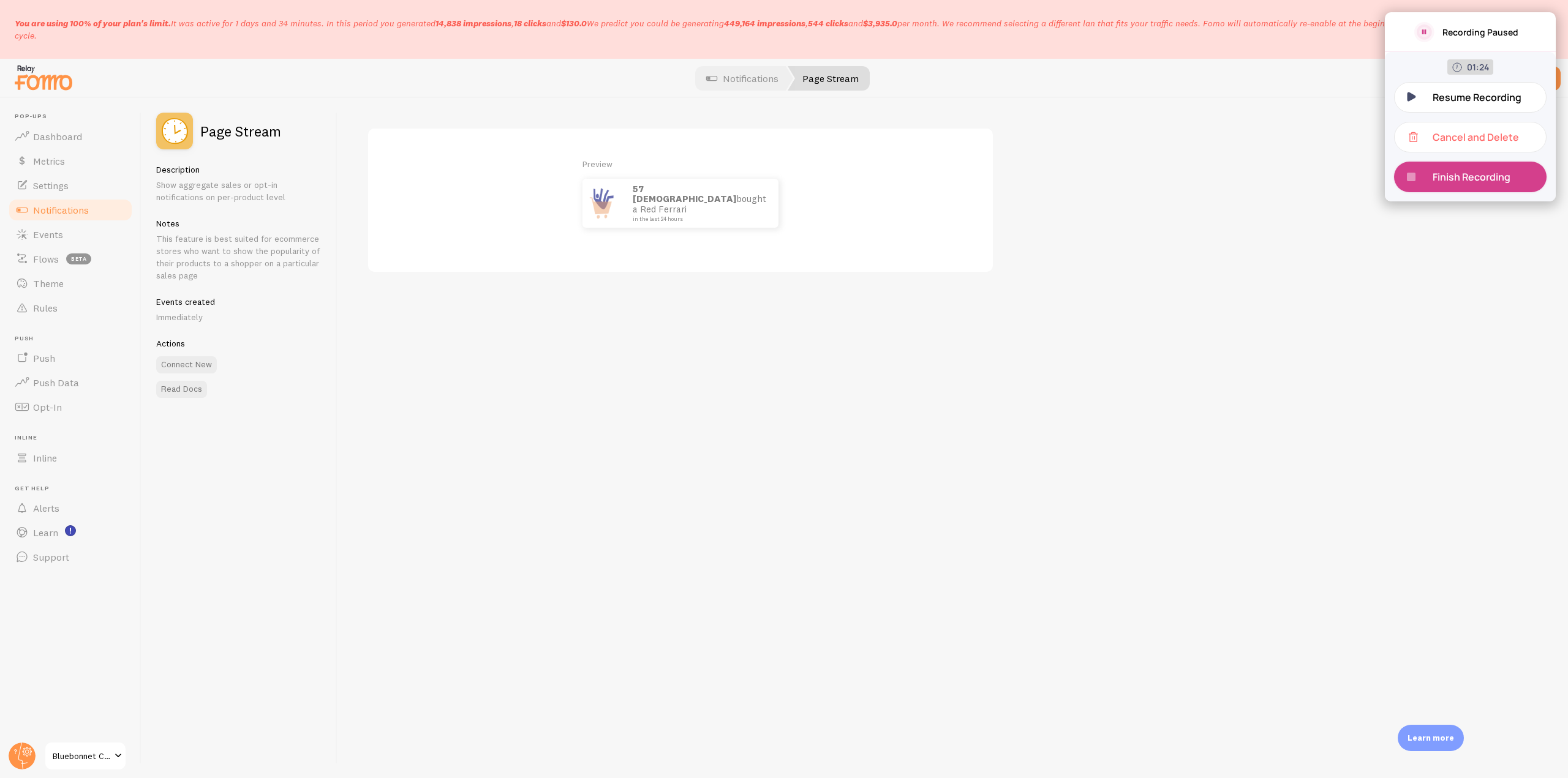
click at [1455, 168] on div "Finish Recording" at bounding box center [1470, 177] width 153 height 31
